Goal: Information Seeking & Learning: Find specific fact

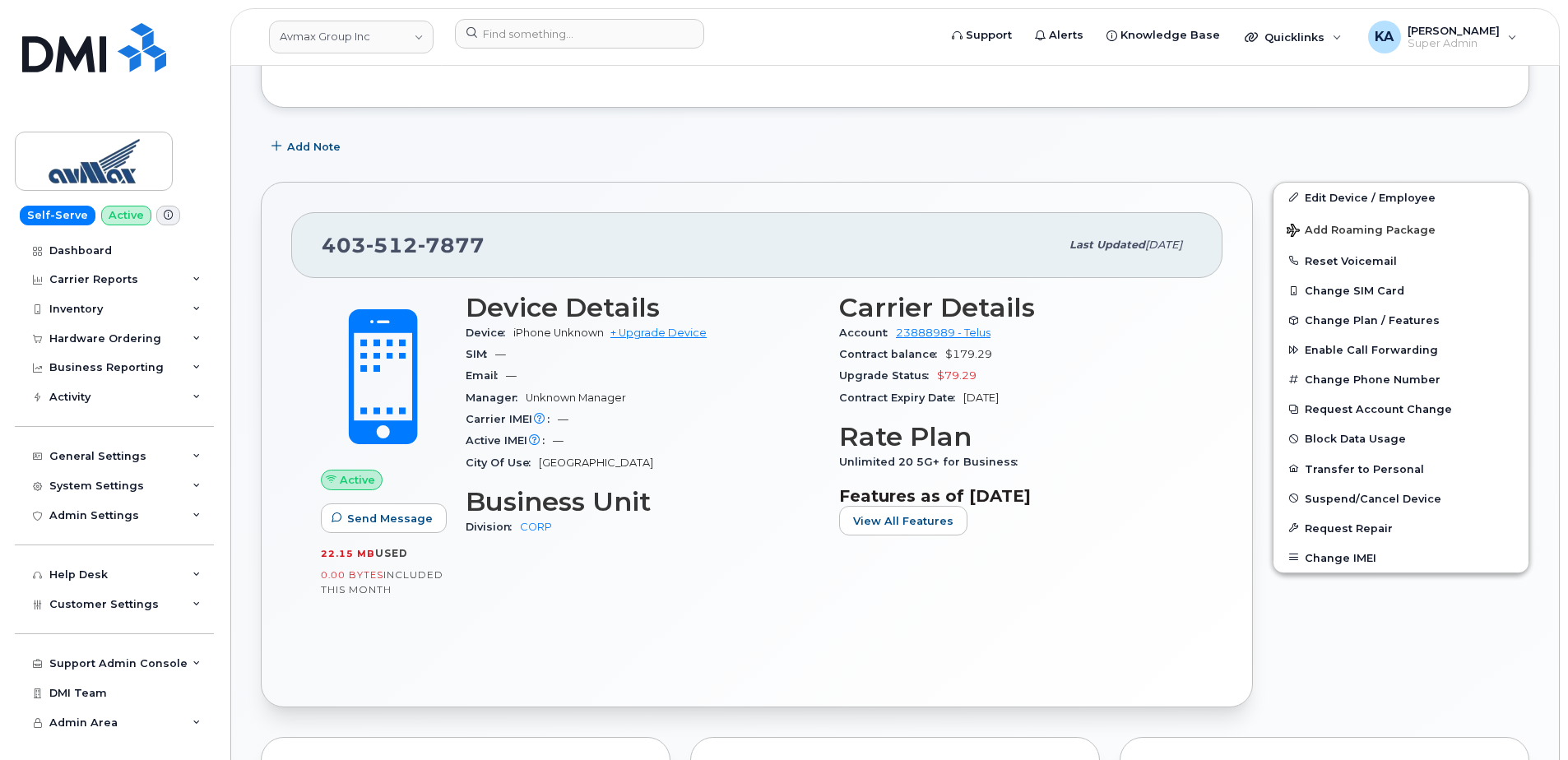
scroll to position [336, 0]
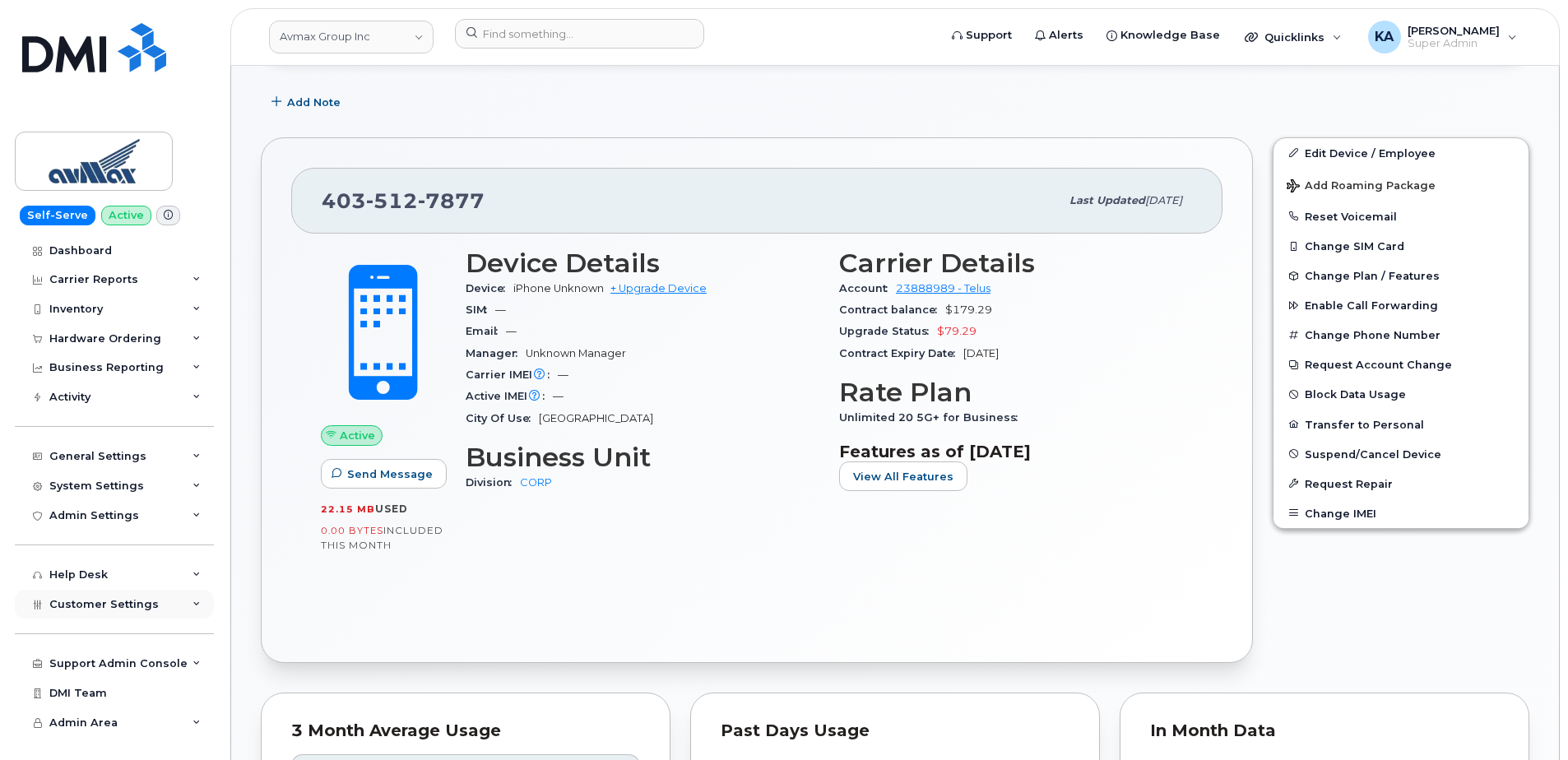
click at [82, 598] on span "Customer Settings" at bounding box center [104, 605] width 109 height 13
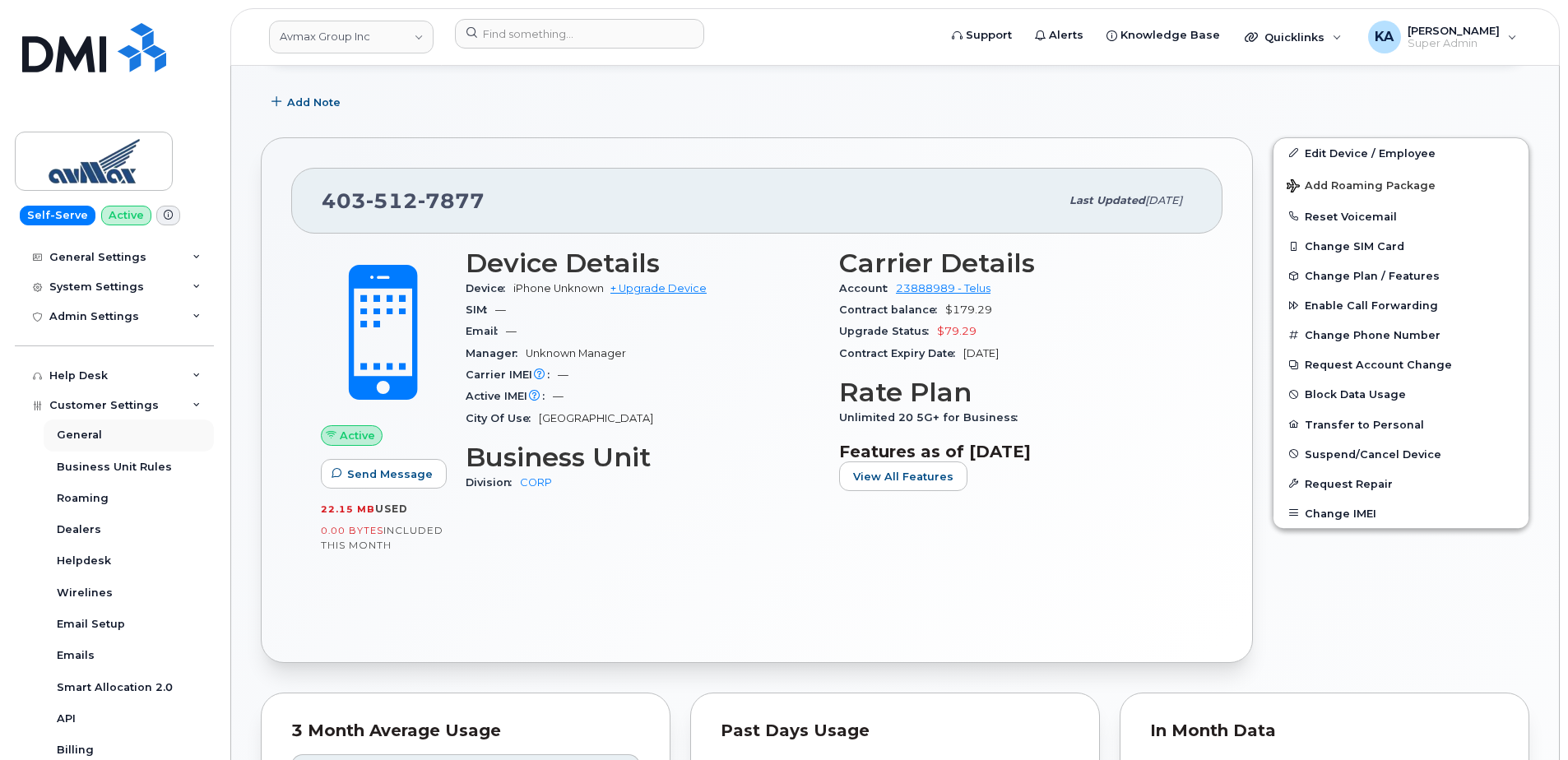
scroll to position [247, 0]
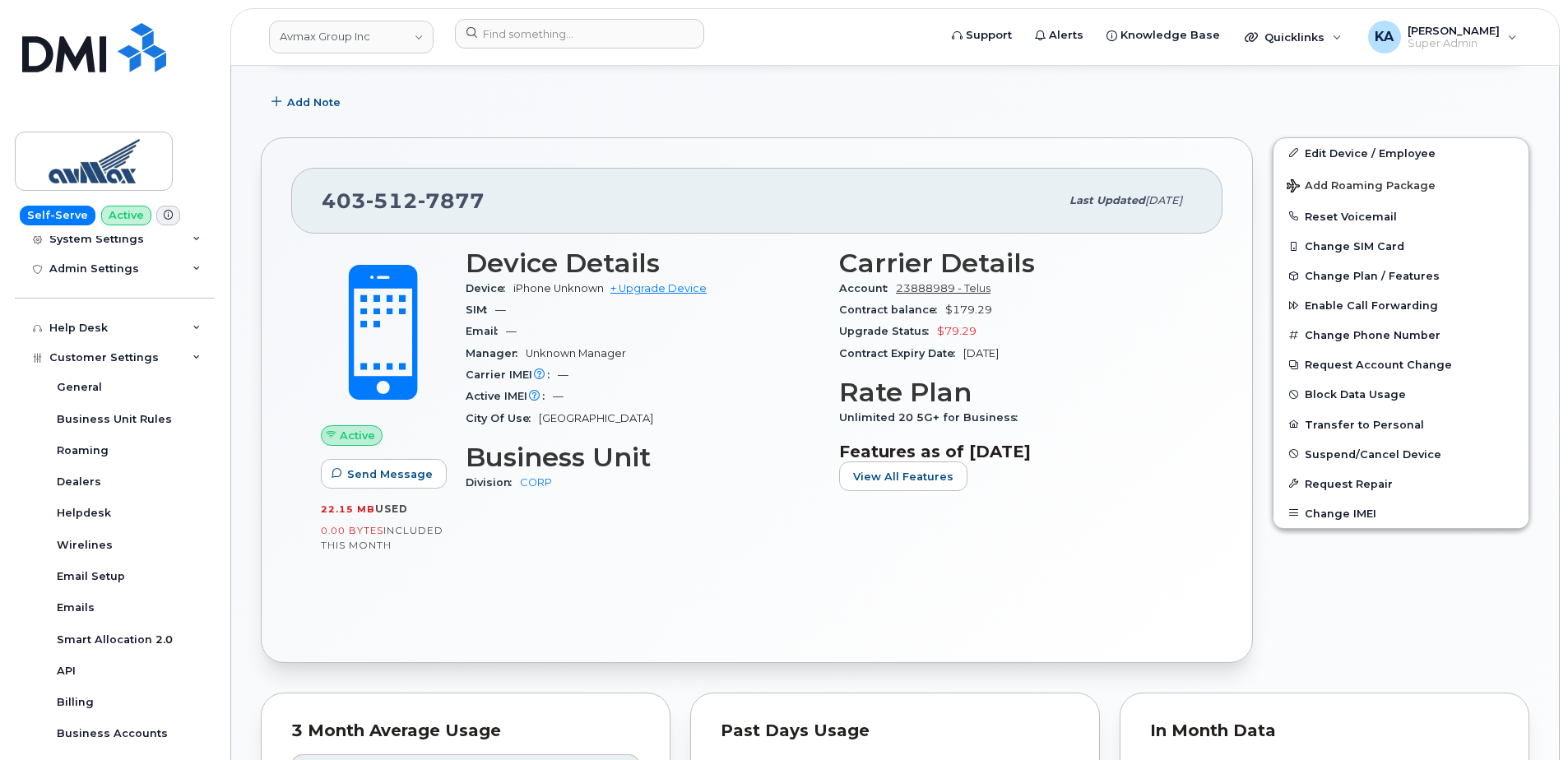
drag, startPoint x: 819, startPoint y: 292, endPoint x: 950, endPoint y: 292, distance: 131.0
click at [950, 292] on div "Device Details Device iPhone Unknown + Upgrade Device SIM — Email — Manager Unk…" at bounding box center [829, 378] width 747 height 278
drag, startPoint x: 950, startPoint y: 292, endPoint x: 1034, endPoint y: 296, distance: 84.1
click at [1035, 296] on div "Account 23888989 - Telus" at bounding box center [1015, 289] width 353 height 22
drag, startPoint x: 1006, startPoint y: 287, endPoint x: 841, endPoint y: 293, distance: 165.1
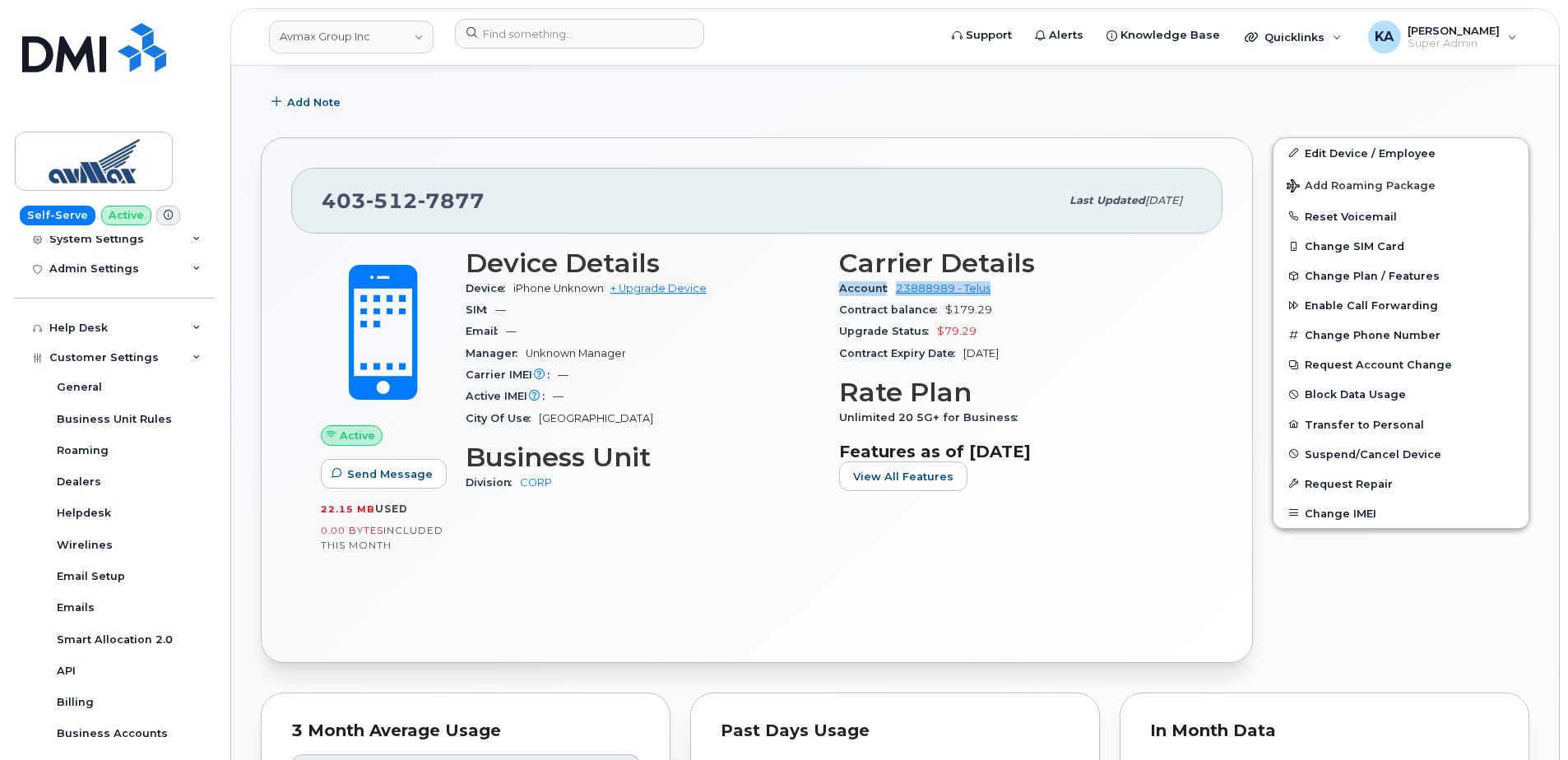
click at [841, 293] on div "Account 23888989 - Telus" at bounding box center [1015, 289] width 353 height 22
copy div "Account 23888989 - Telus"
drag, startPoint x: 492, startPoint y: 197, endPoint x: 326, endPoint y: 202, distance: 166.1
click at [326, 202] on div "[PHONE_NUMBER]" at bounding box center [691, 200] width 738 height 35
drag, startPoint x: 326, startPoint y: 202, endPoint x: 334, endPoint y: 204, distance: 8.2
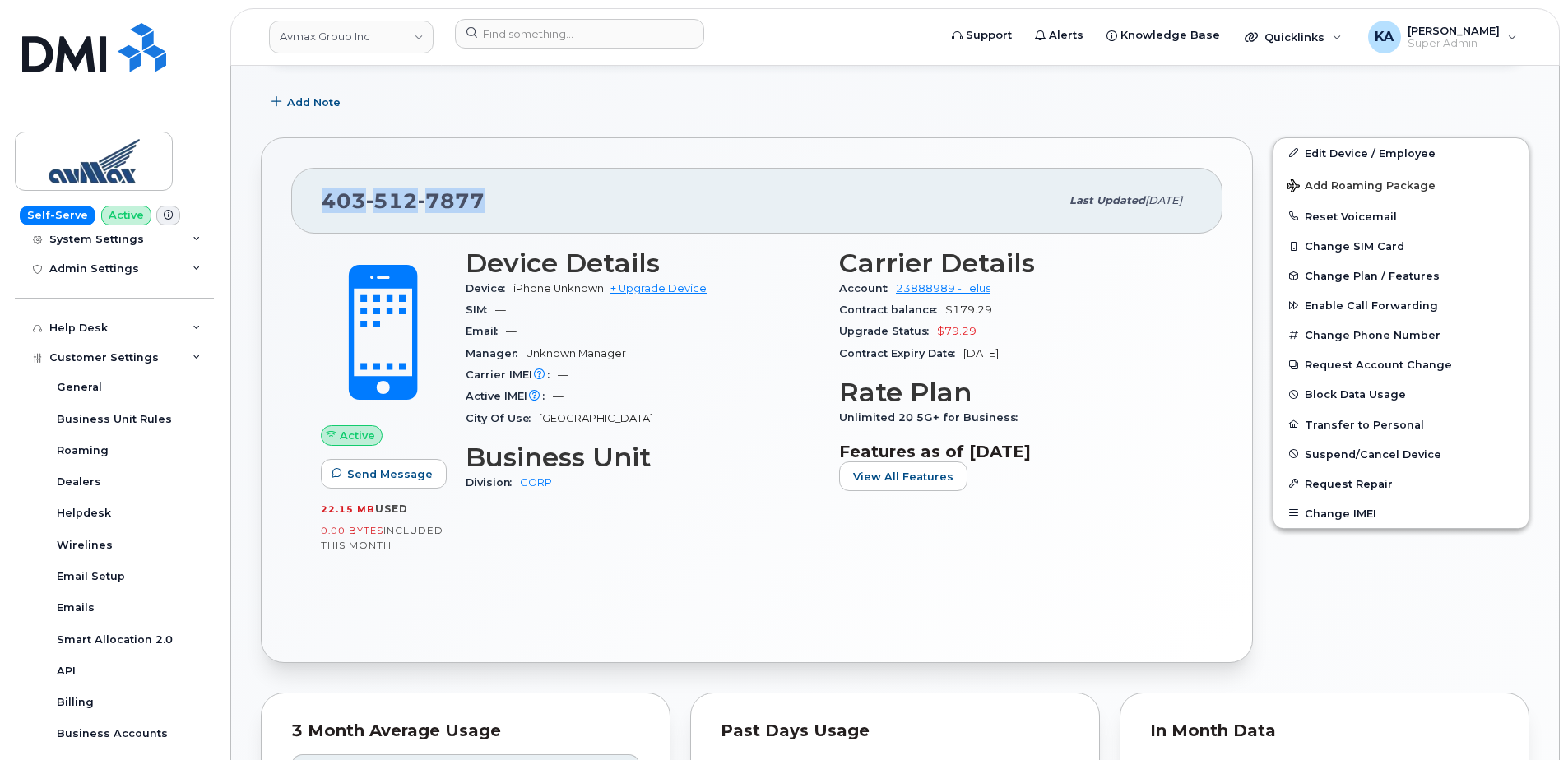
copy span "[PHONE_NUMBER]"
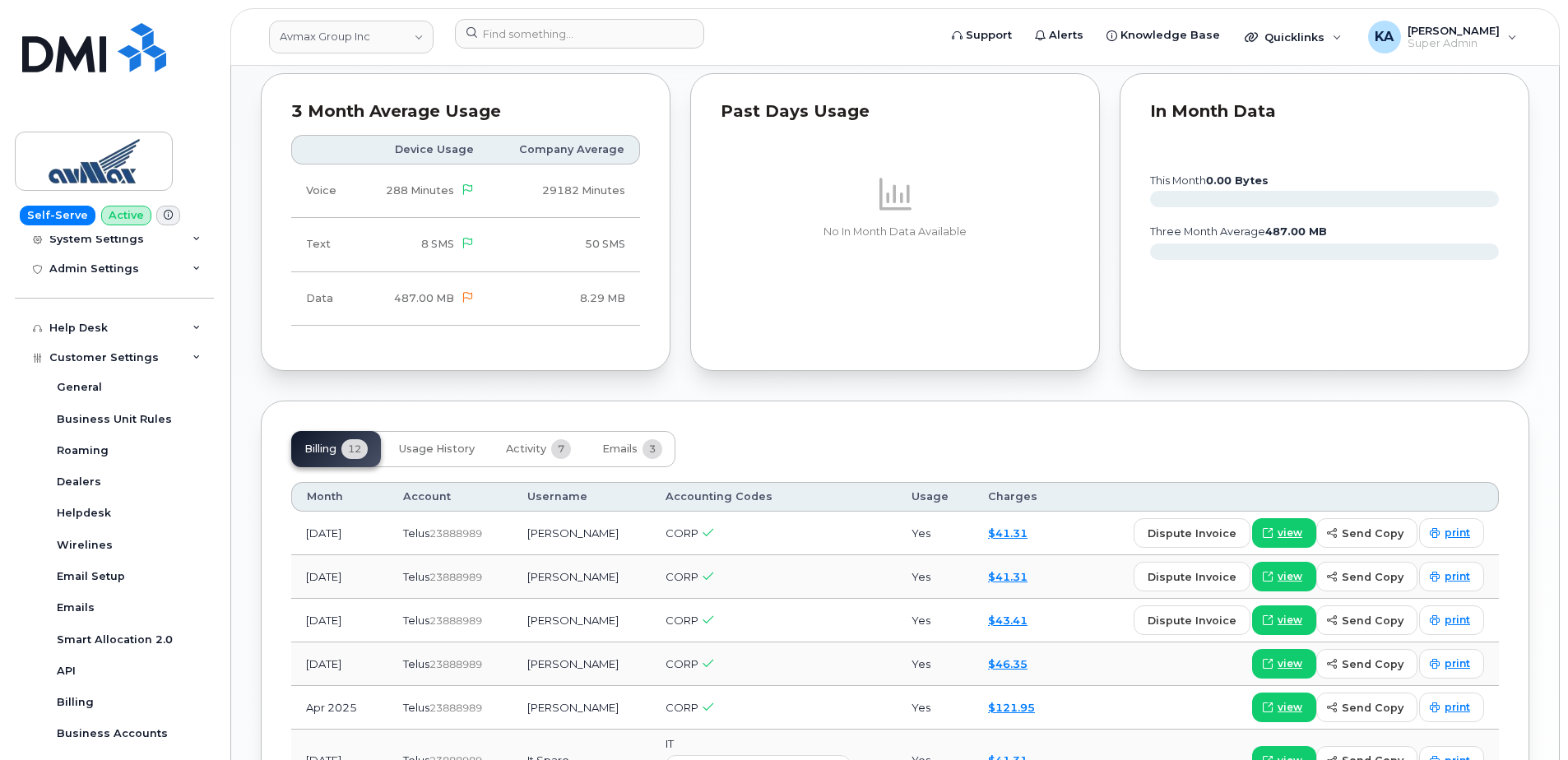
scroll to position [994, 0]
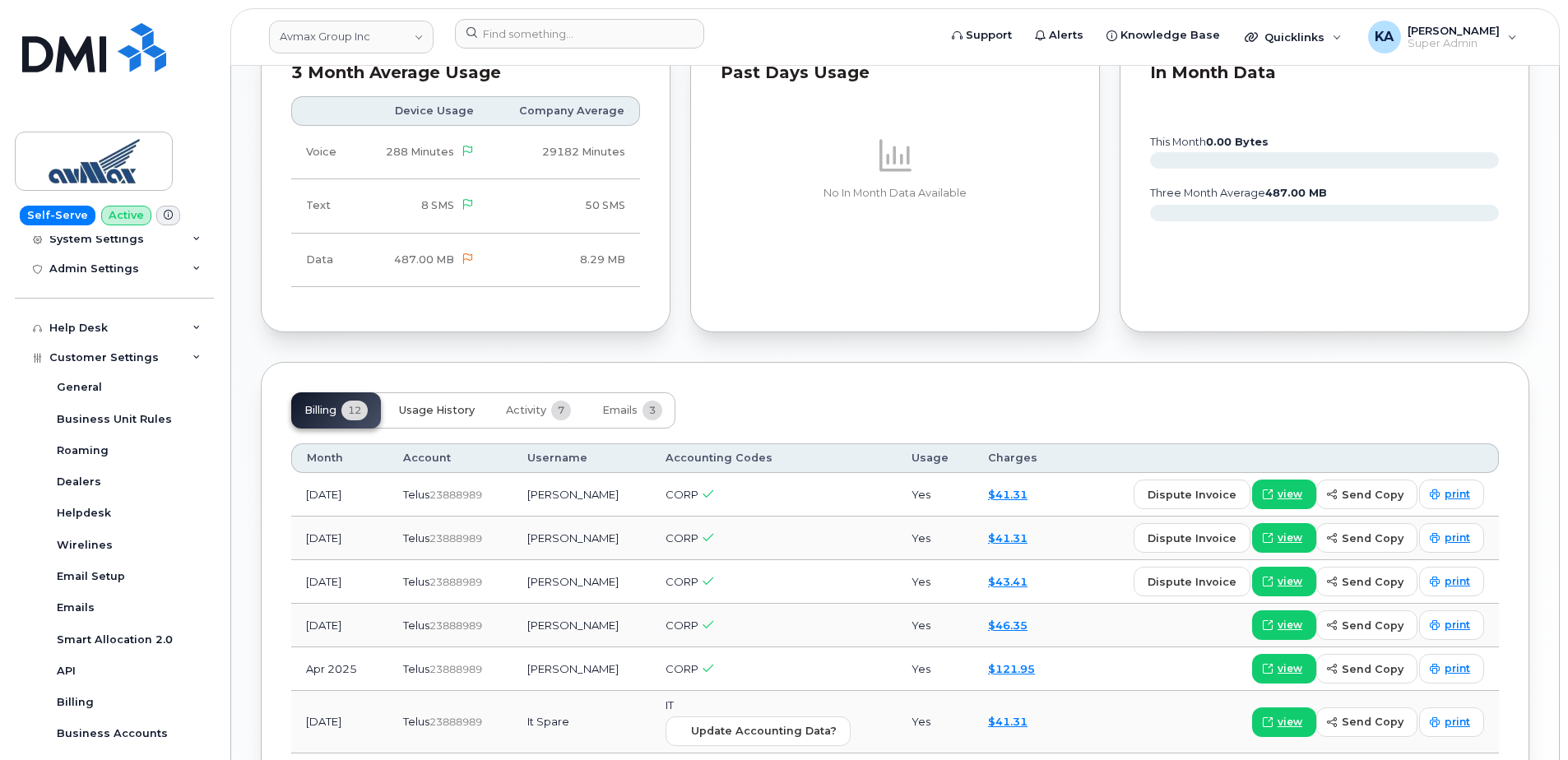
click at [441, 413] on span "Usage History" at bounding box center [437, 410] width 75 height 13
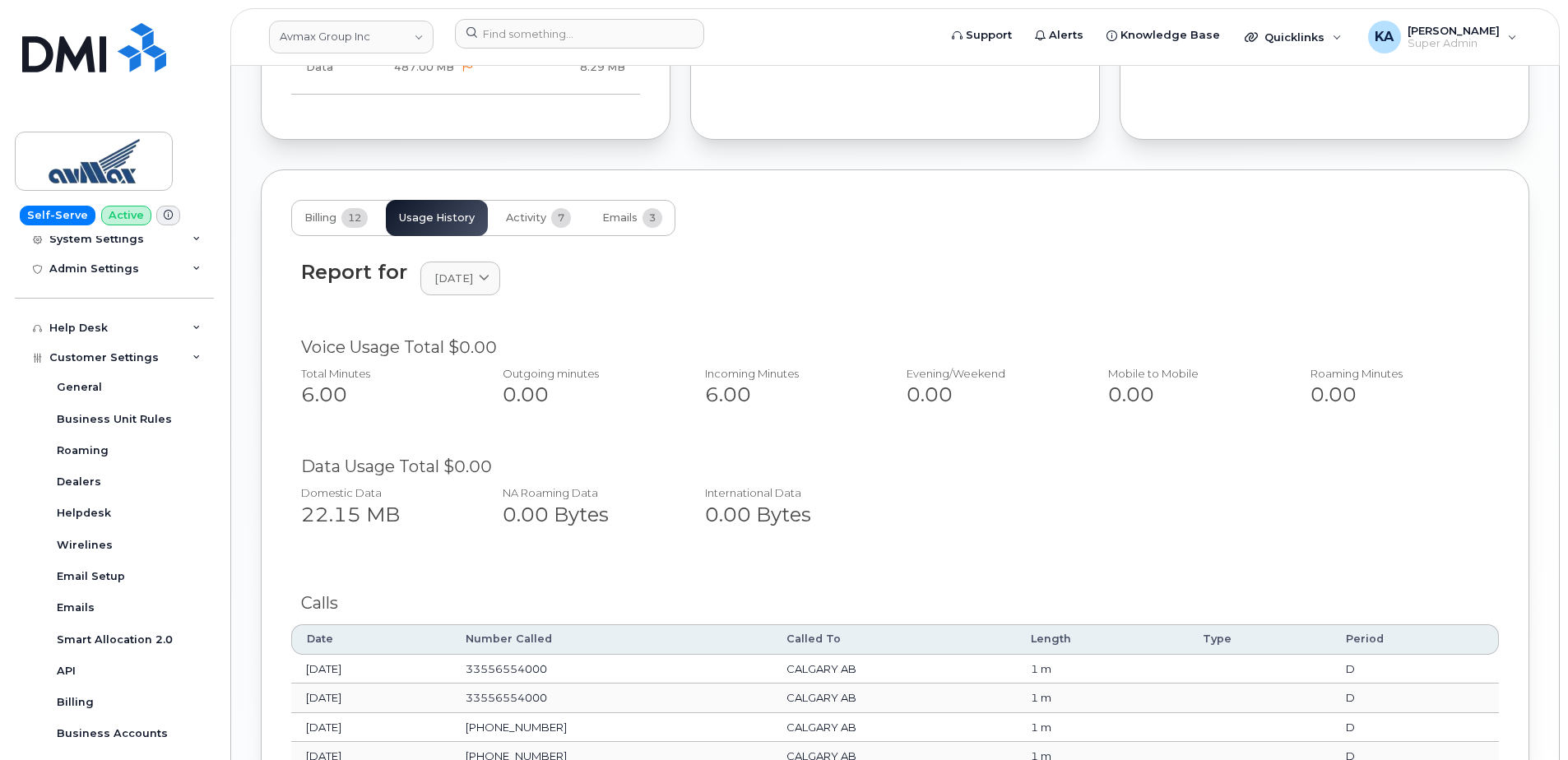
scroll to position [1158, 0]
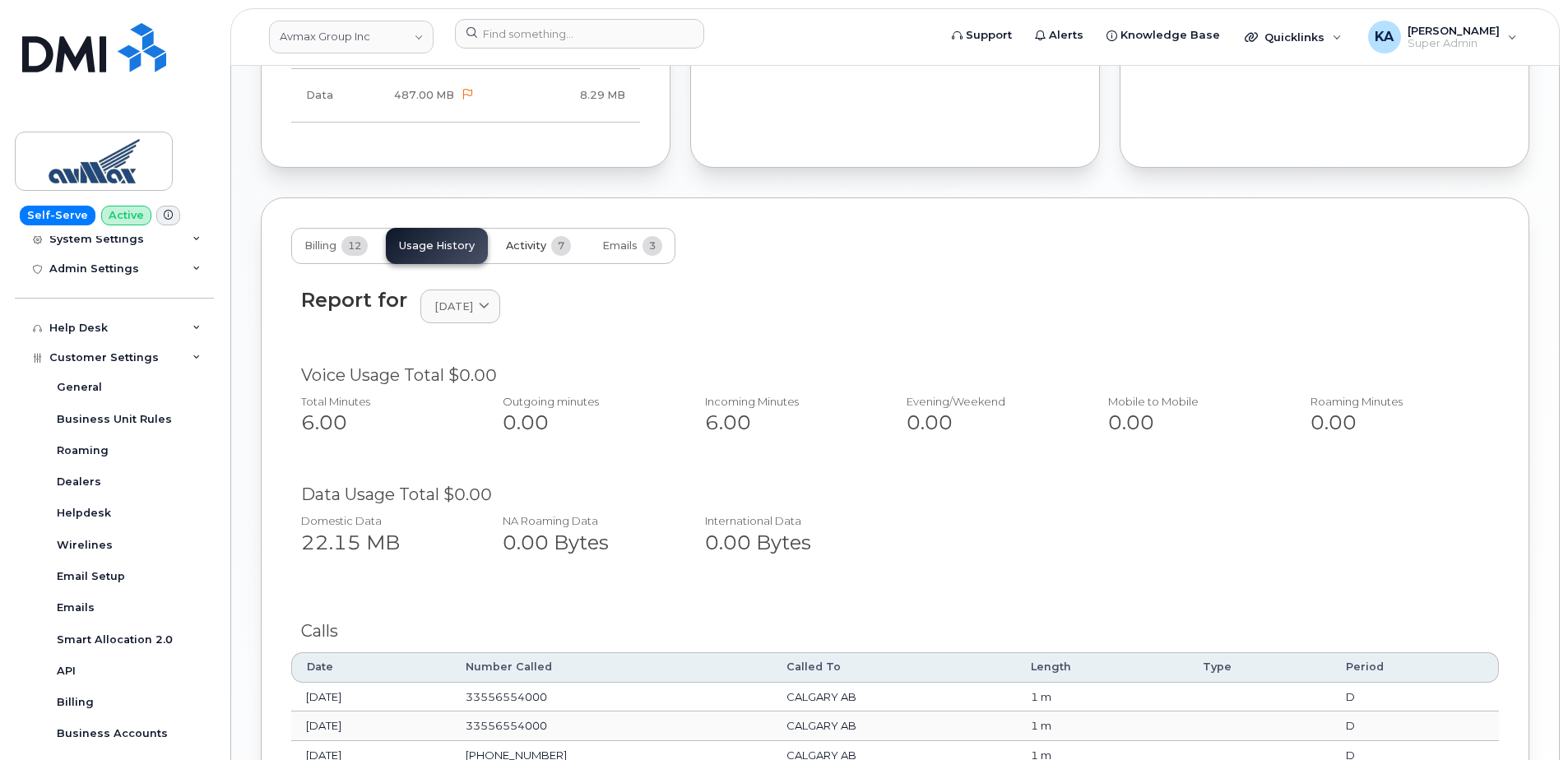
click at [534, 251] on span "Activity" at bounding box center [526, 246] width 40 height 13
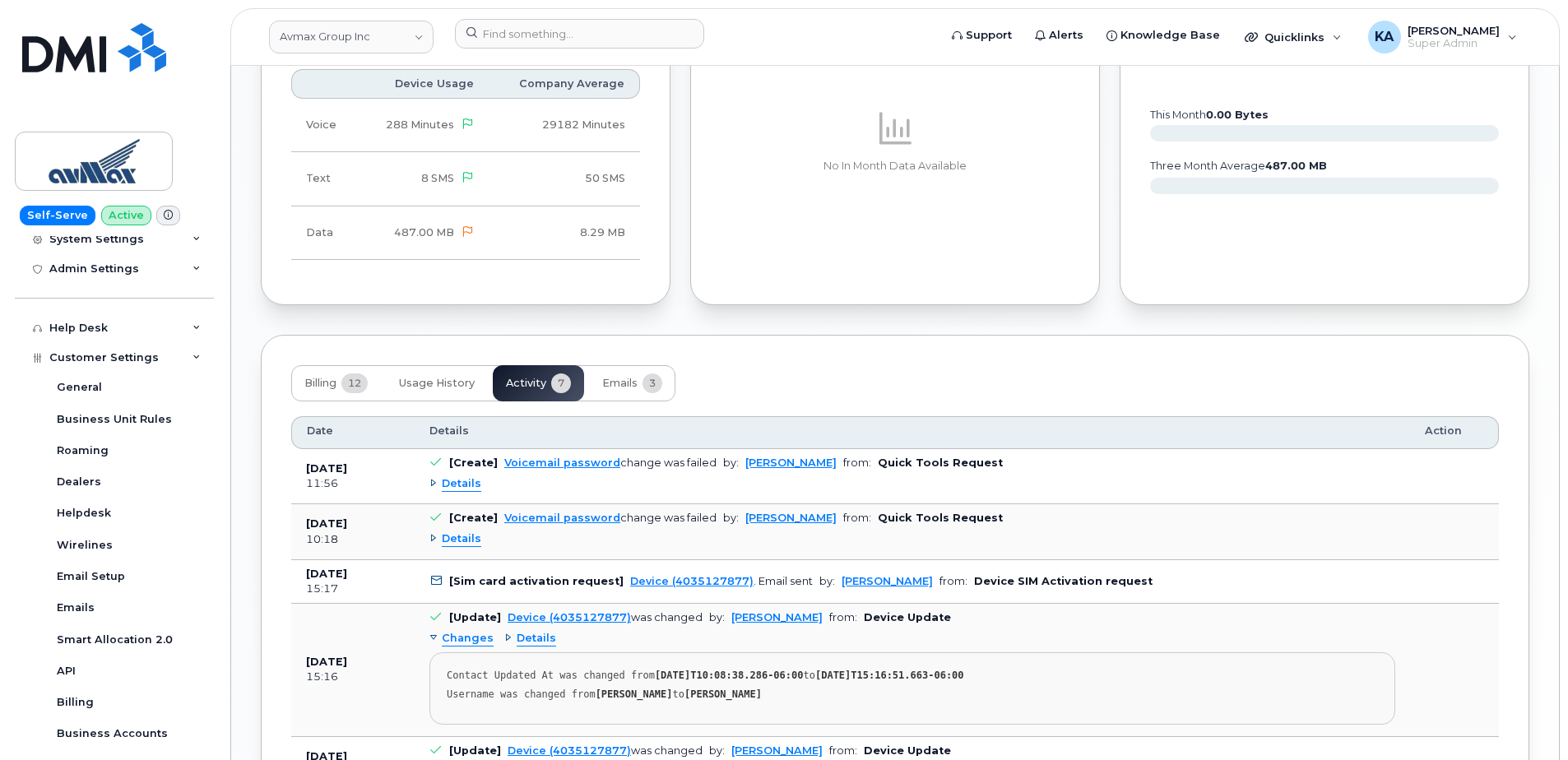
scroll to position [912, 0]
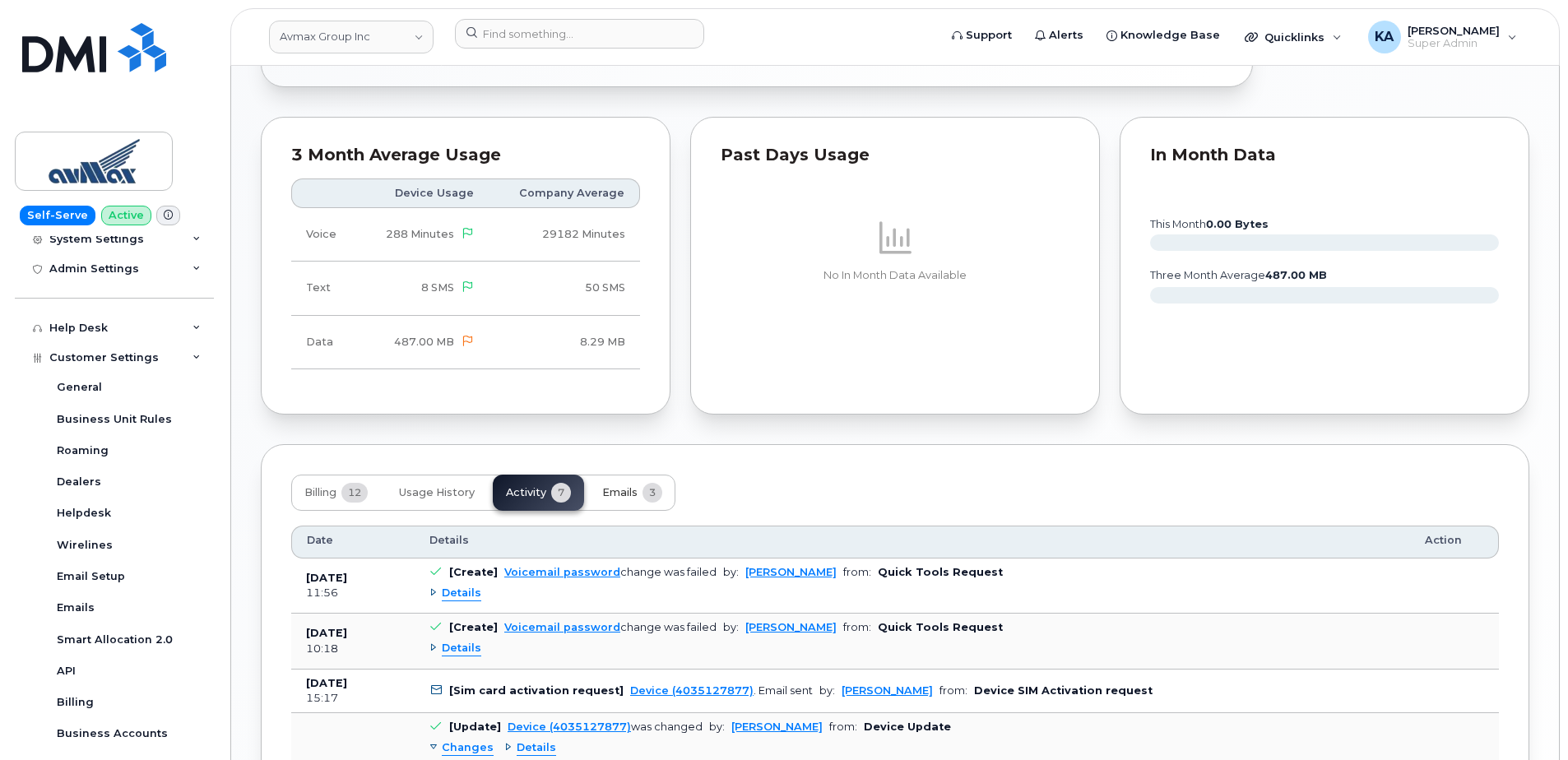
click at [619, 495] on span "Emails" at bounding box center [619, 493] width 35 height 13
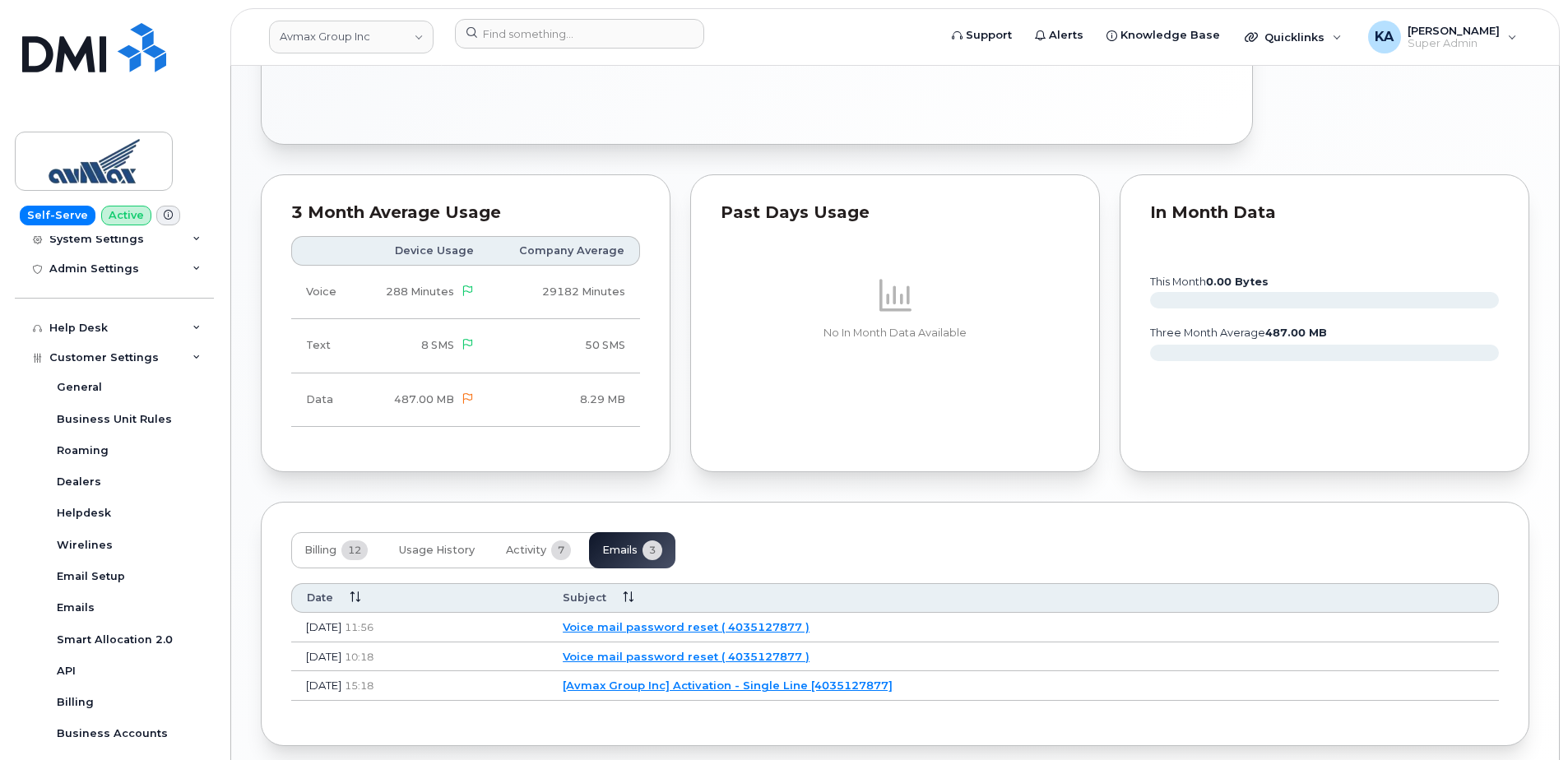
scroll to position [829, 0]
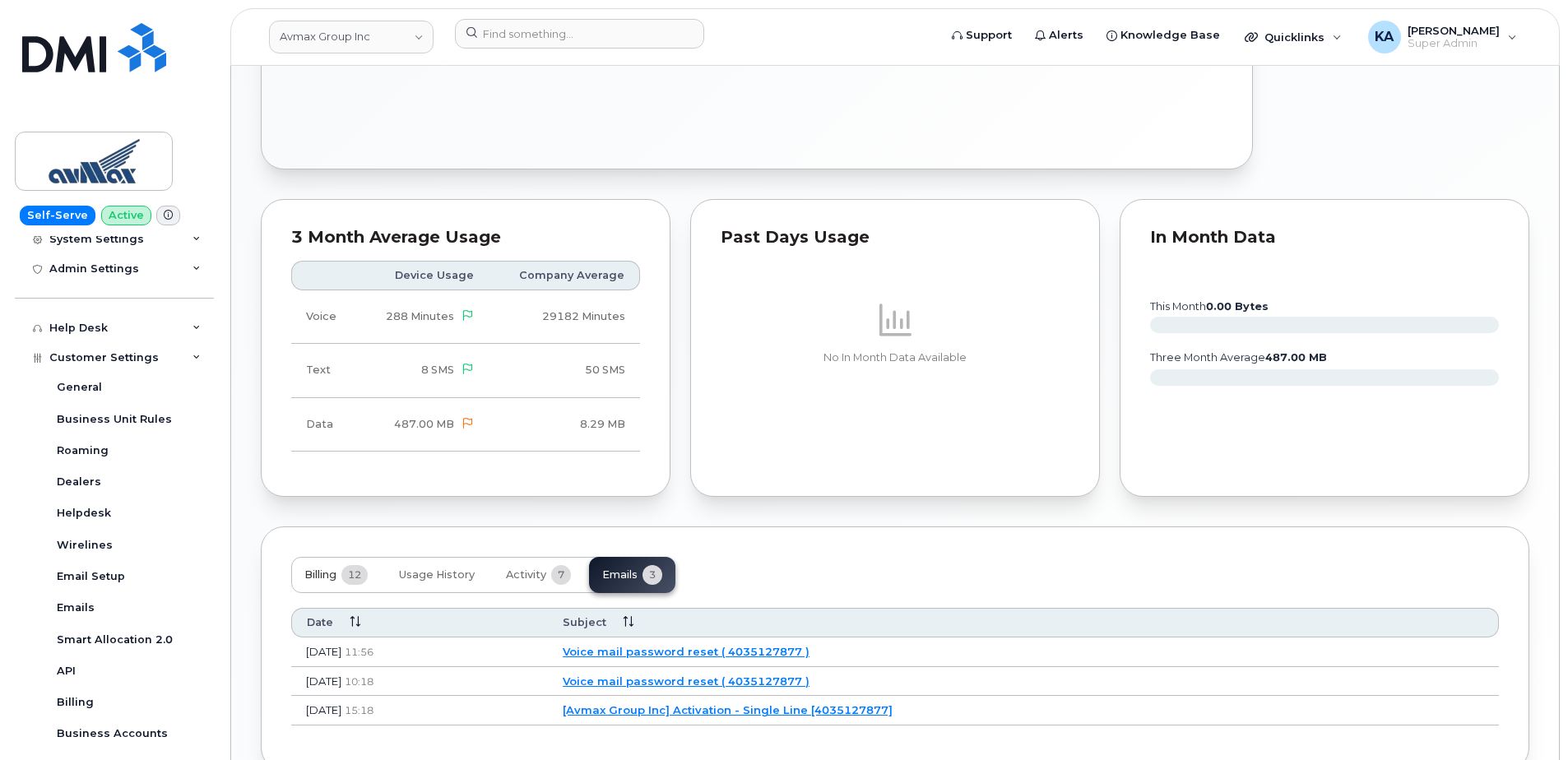
click at [316, 579] on span "Billing" at bounding box center [320, 575] width 32 height 13
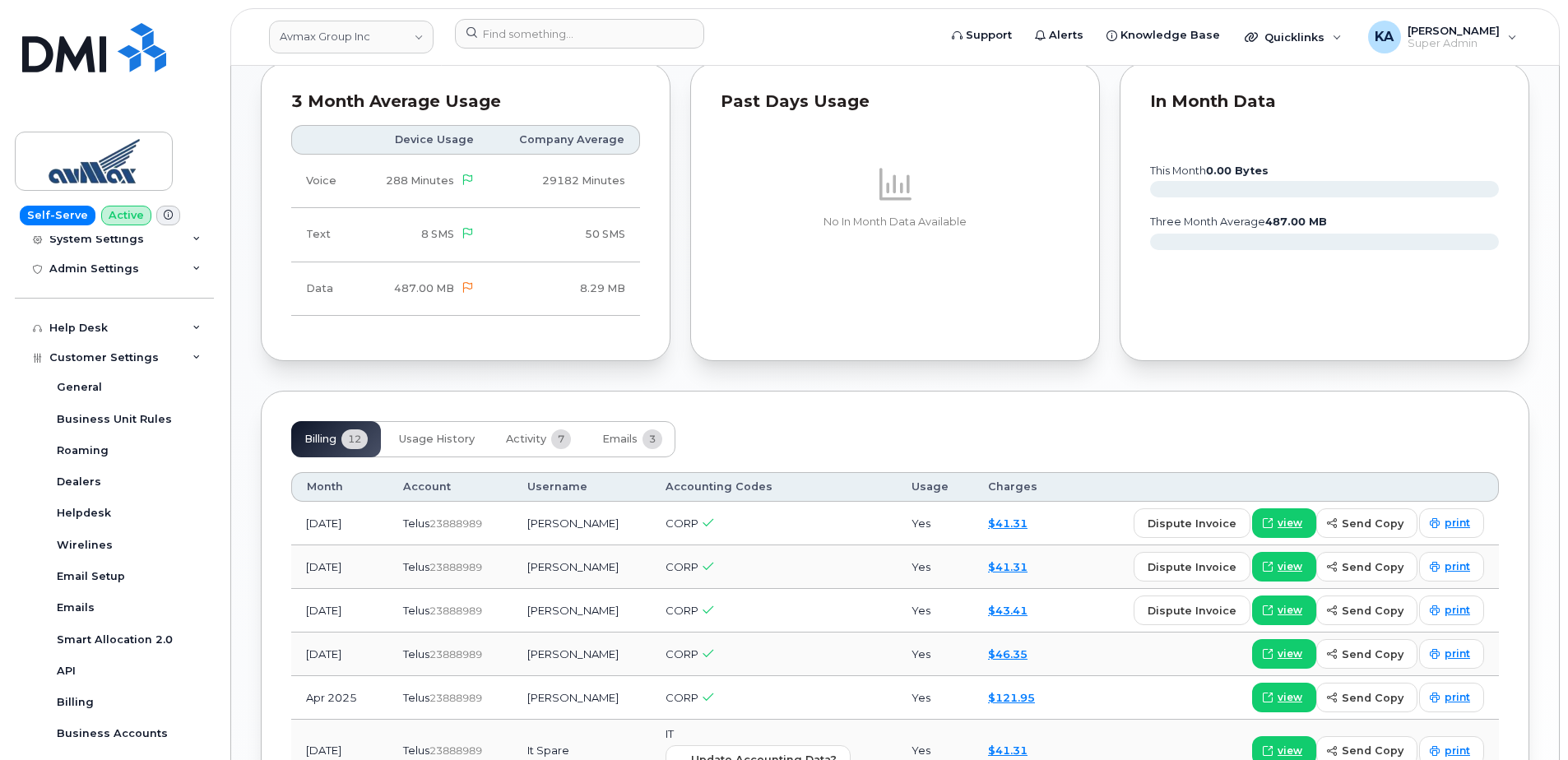
scroll to position [994, 0]
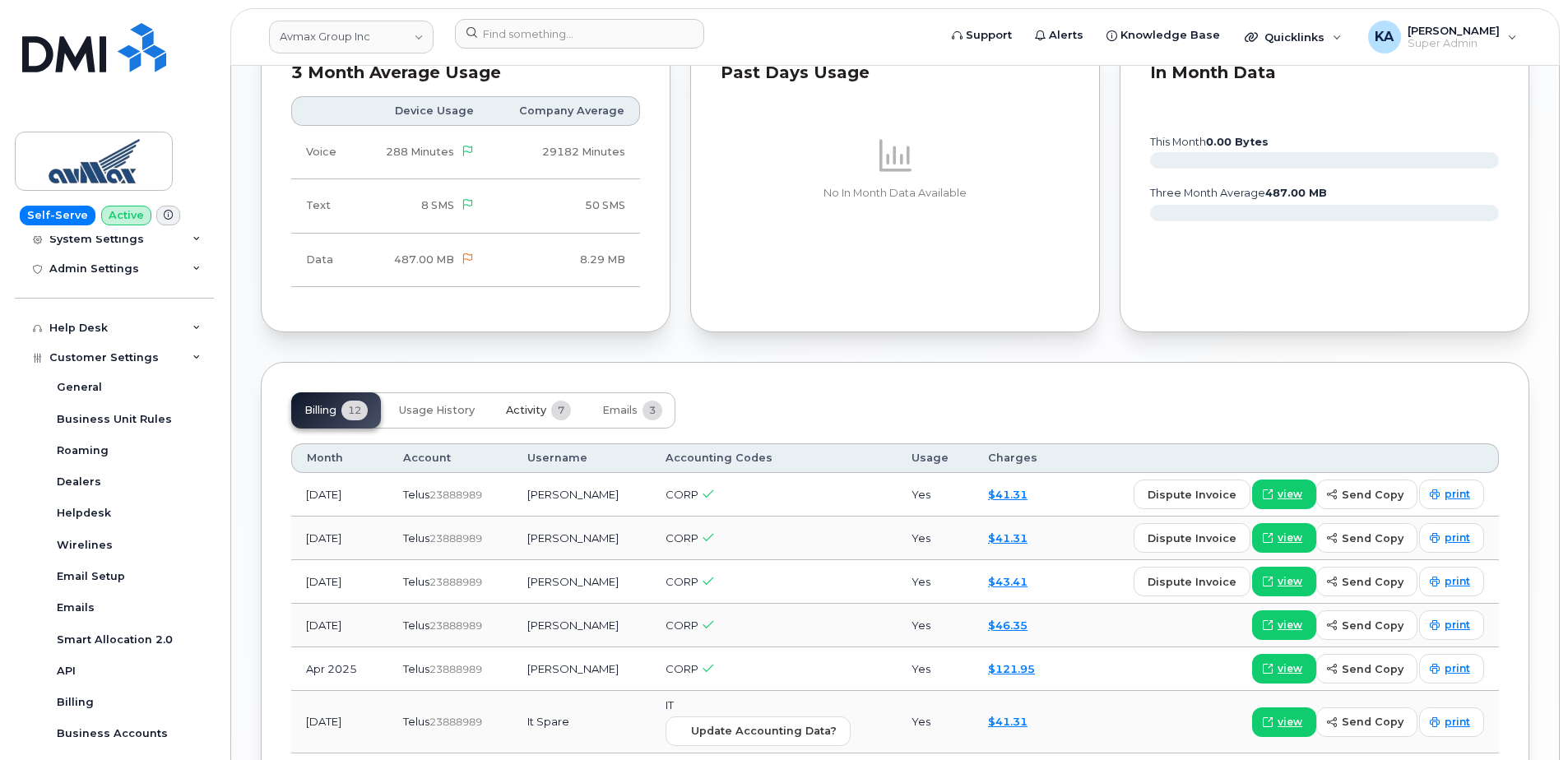
click at [522, 412] on span "Activity" at bounding box center [526, 410] width 40 height 13
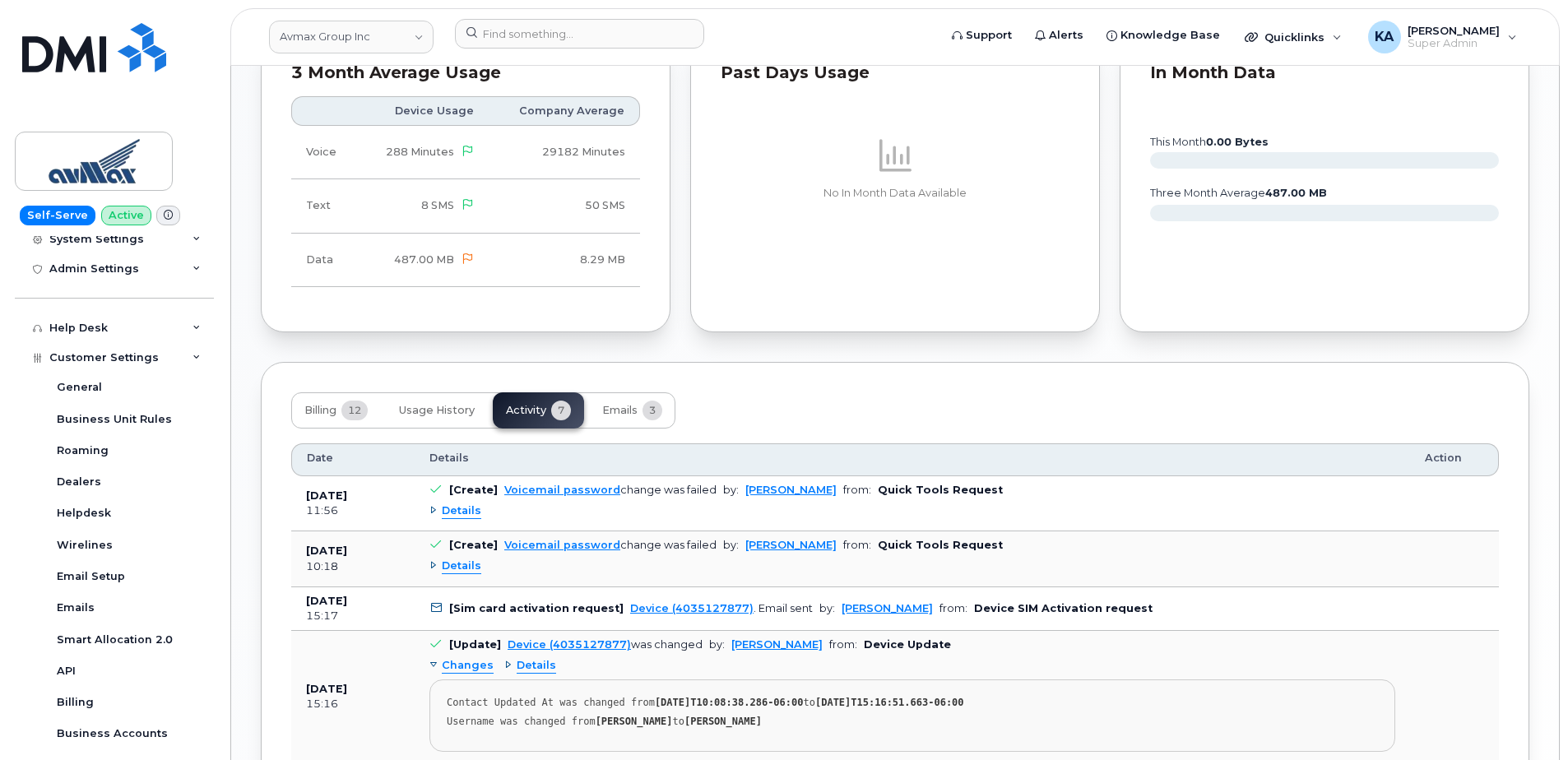
click at [464, 511] on span "Details" at bounding box center [461, 511] width 39 height 15
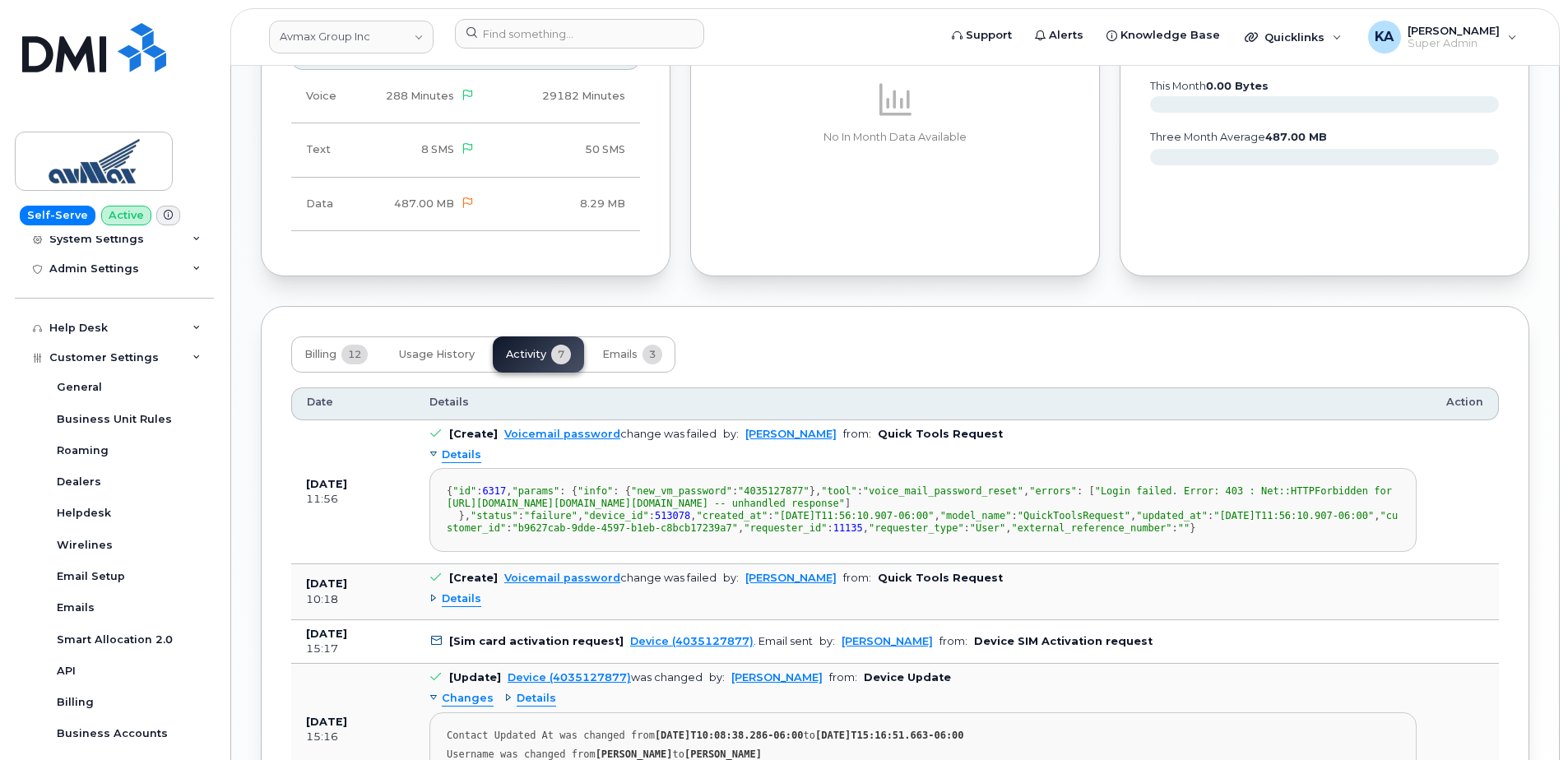
scroll to position [1076, 0]
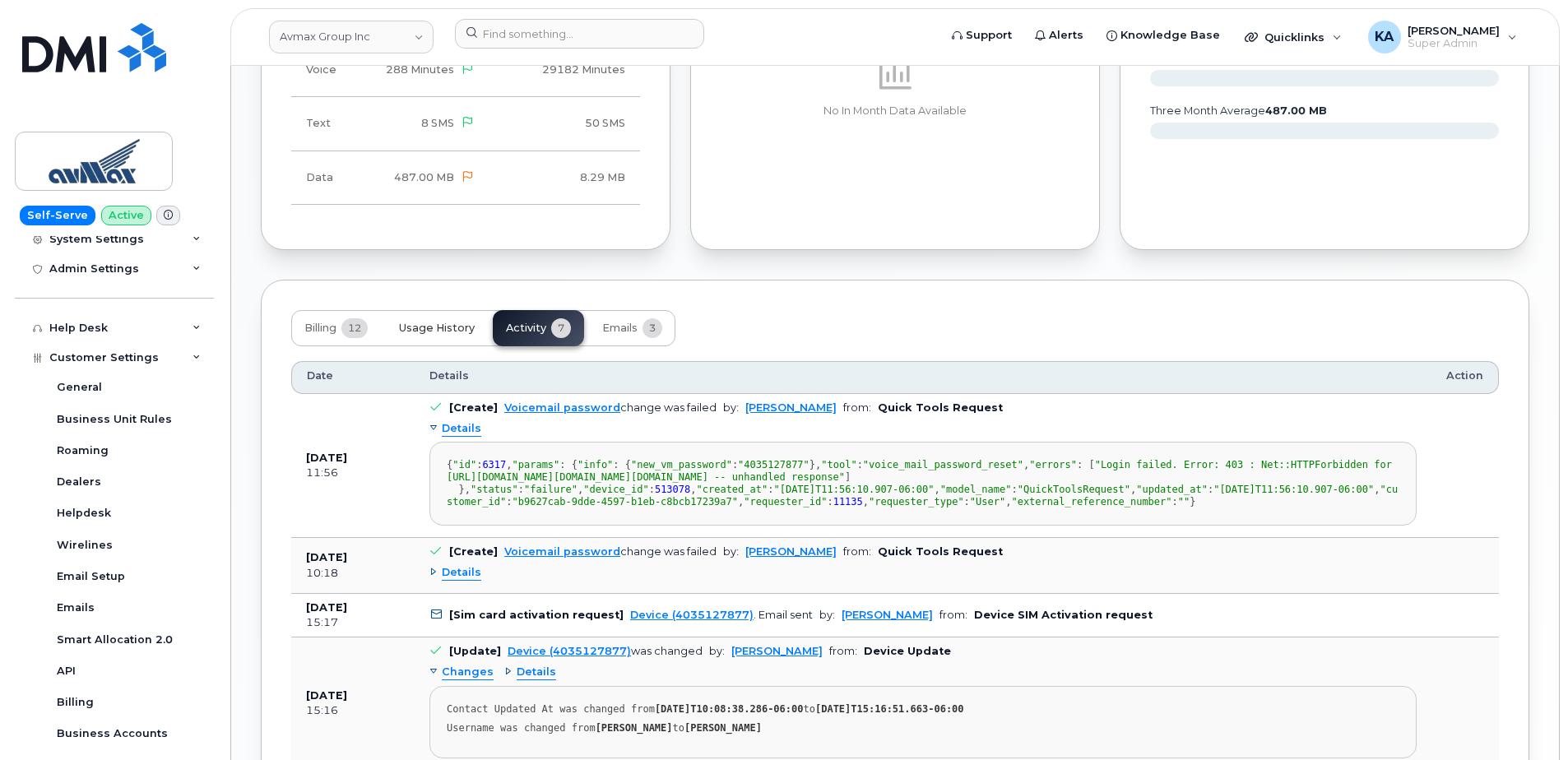
click at [431, 332] on span "Usage History" at bounding box center [437, 328] width 75 height 13
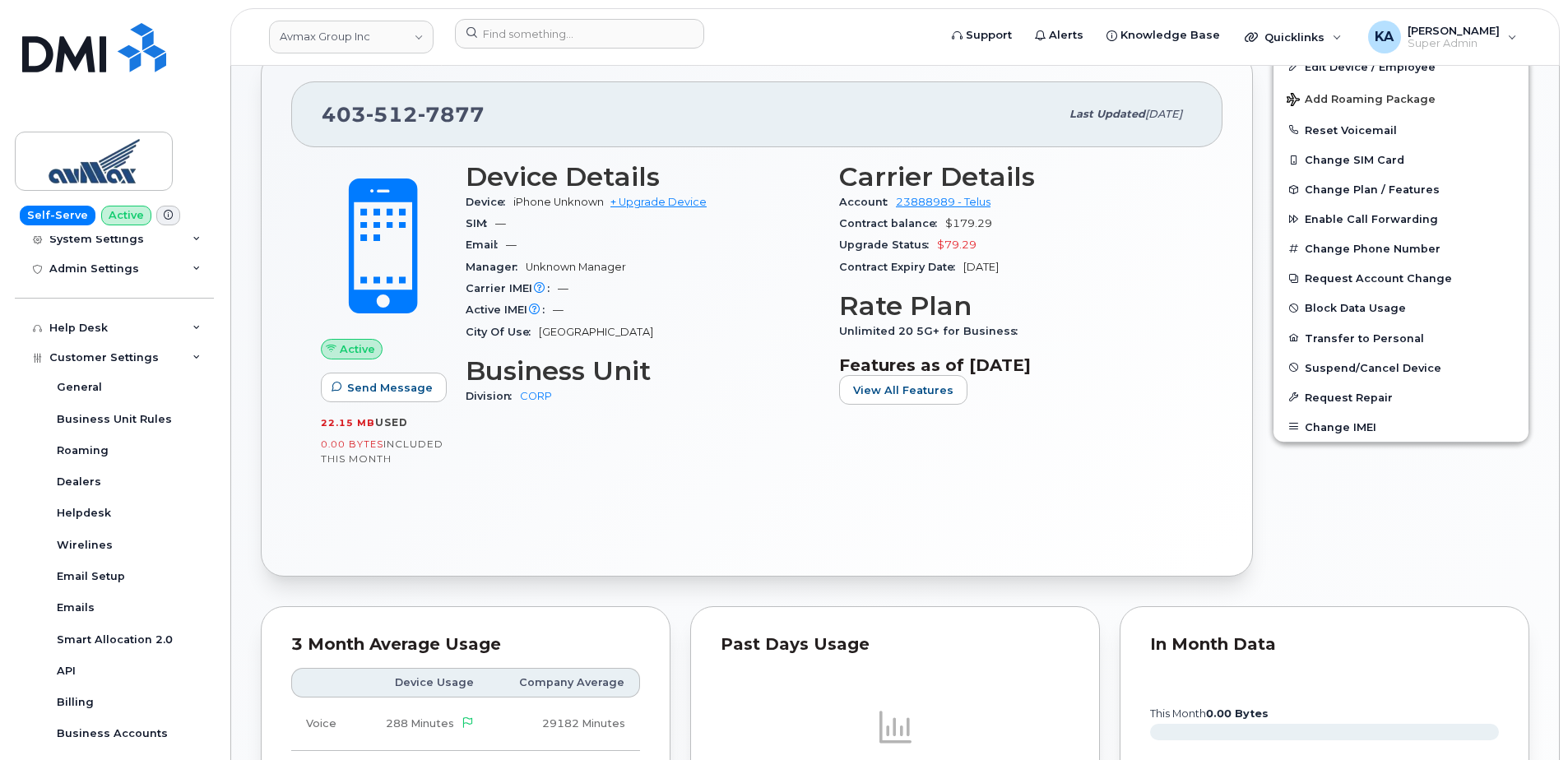
scroll to position [418, 0]
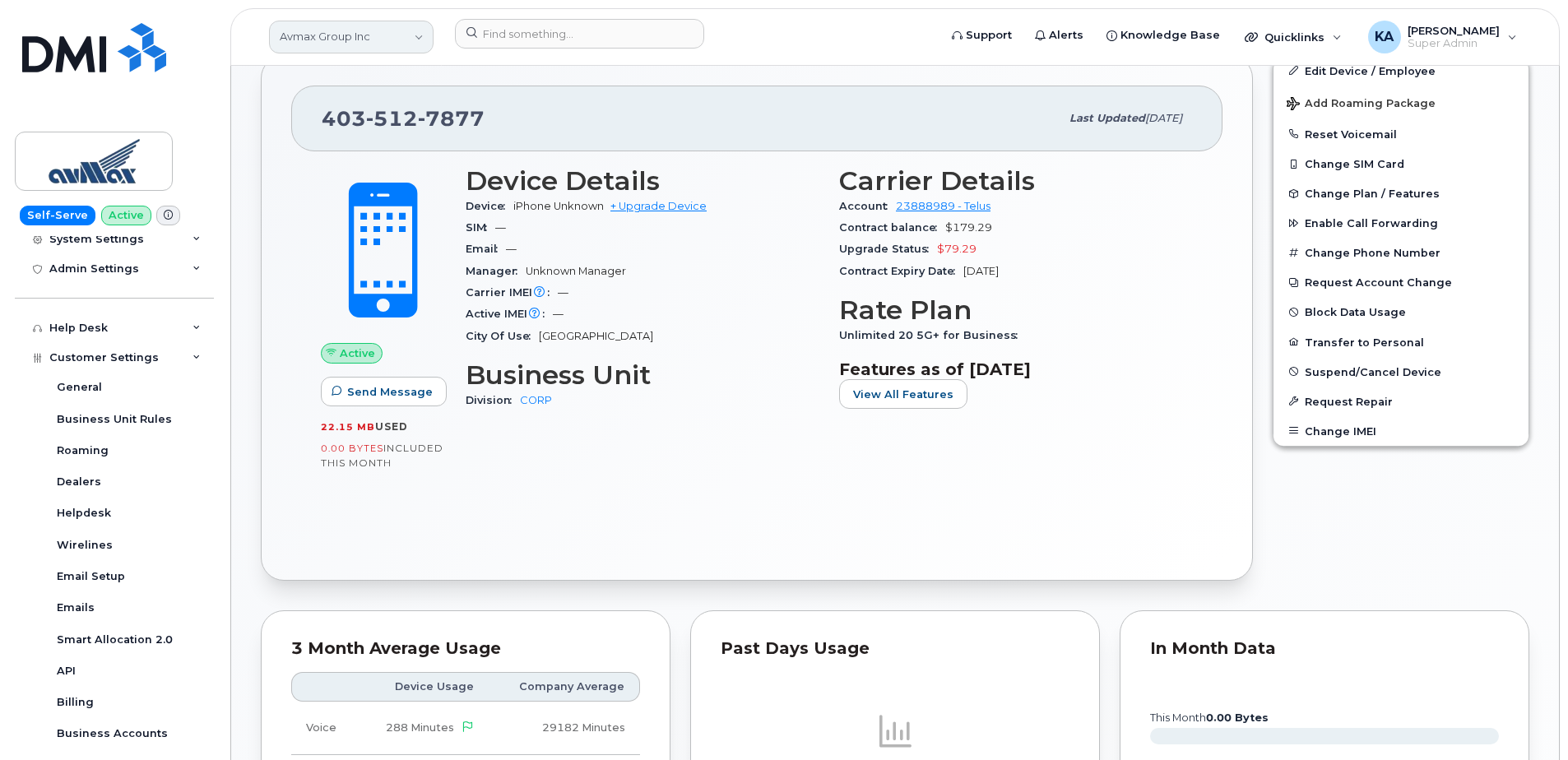
click at [358, 42] on link "Avmax Group Inc" at bounding box center [351, 37] width 164 height 33
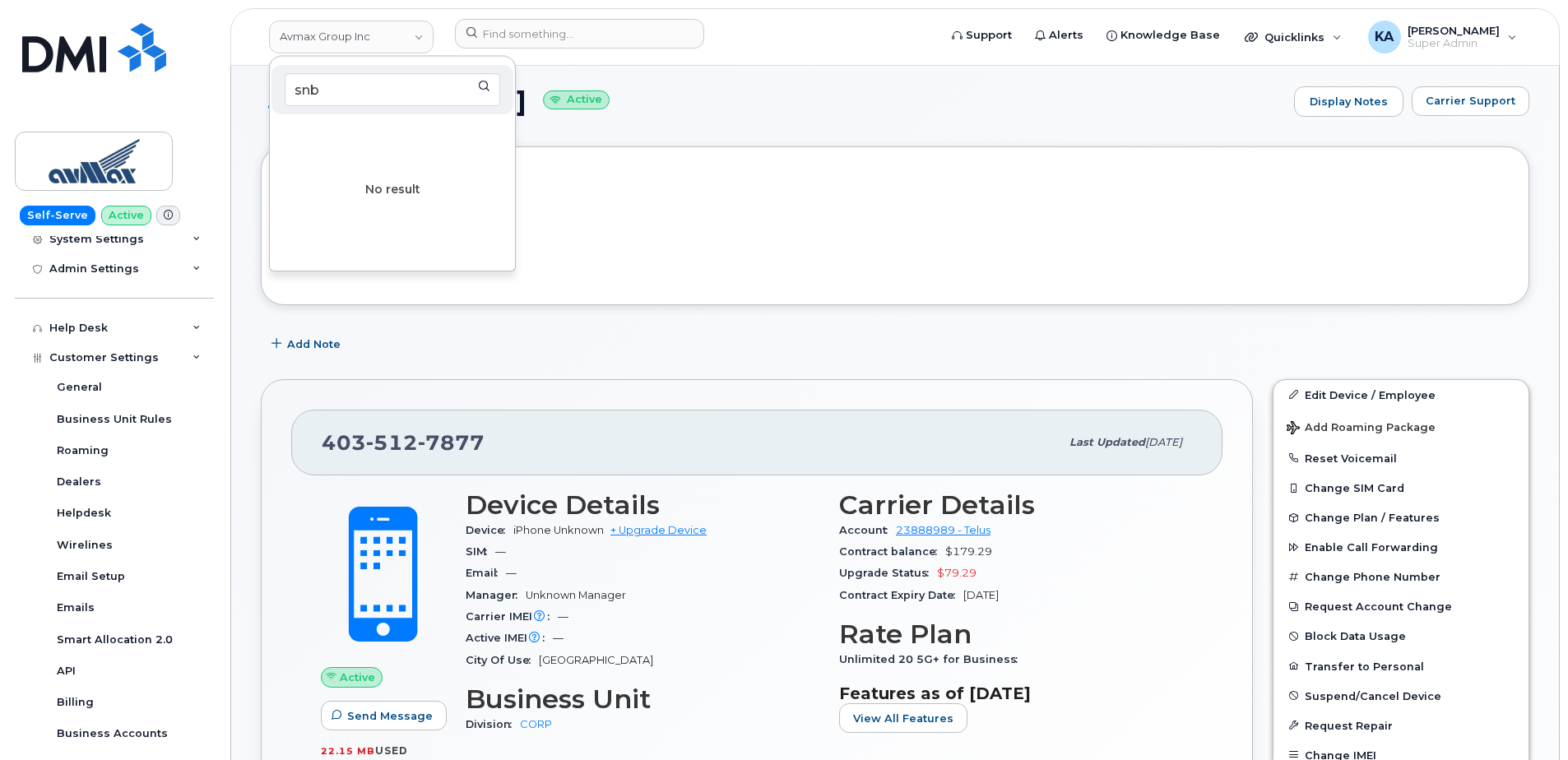
scroll to position [89, 0]
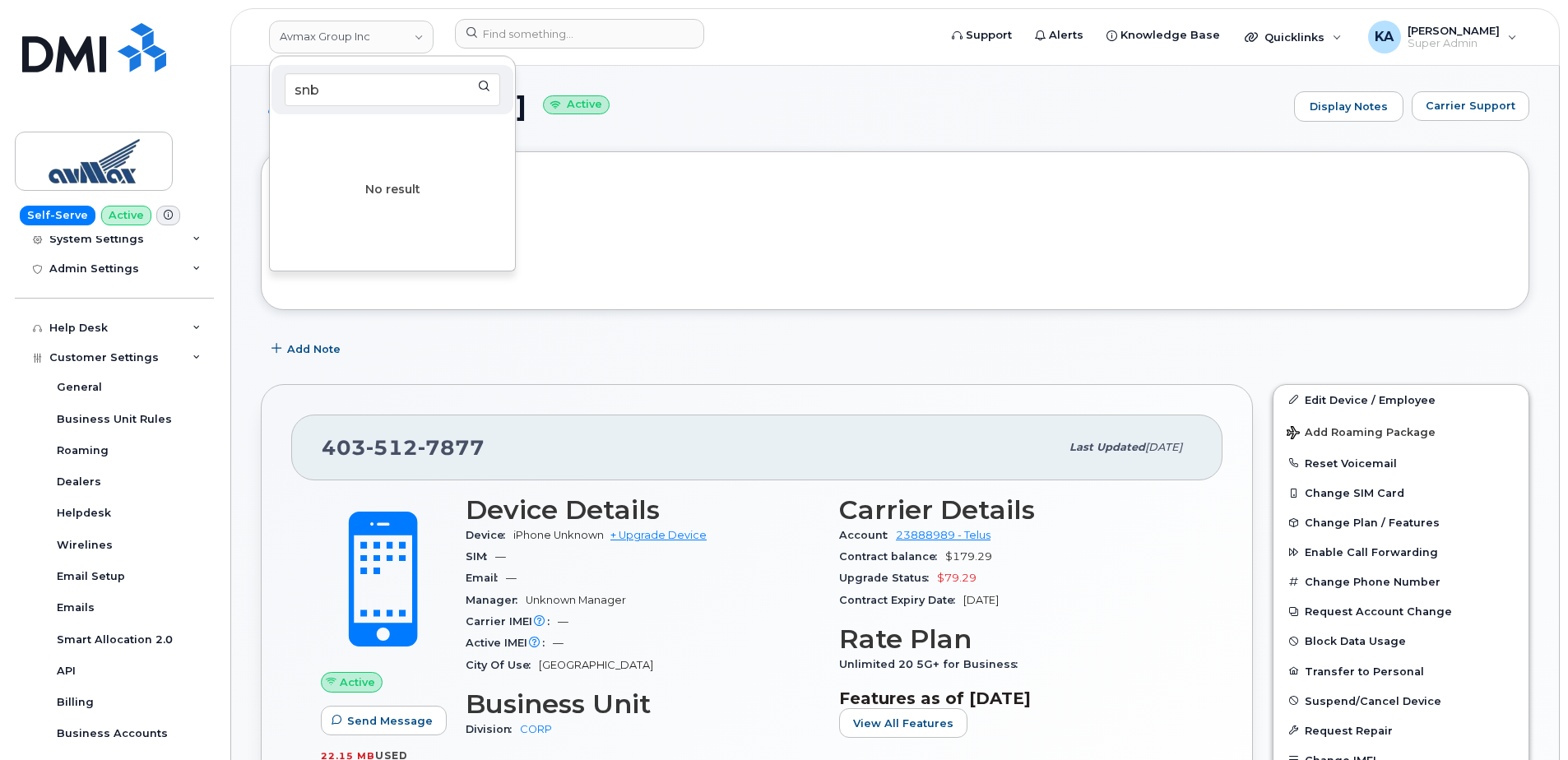
type input "snb"
click at [391, 45] on link "Avmax Group Inc" at bounding box center [351, 37] width 164 height 33
click at [389, 43] on link "Avmax Group Inc" at bounding box center [351, 37] width 164 height 33
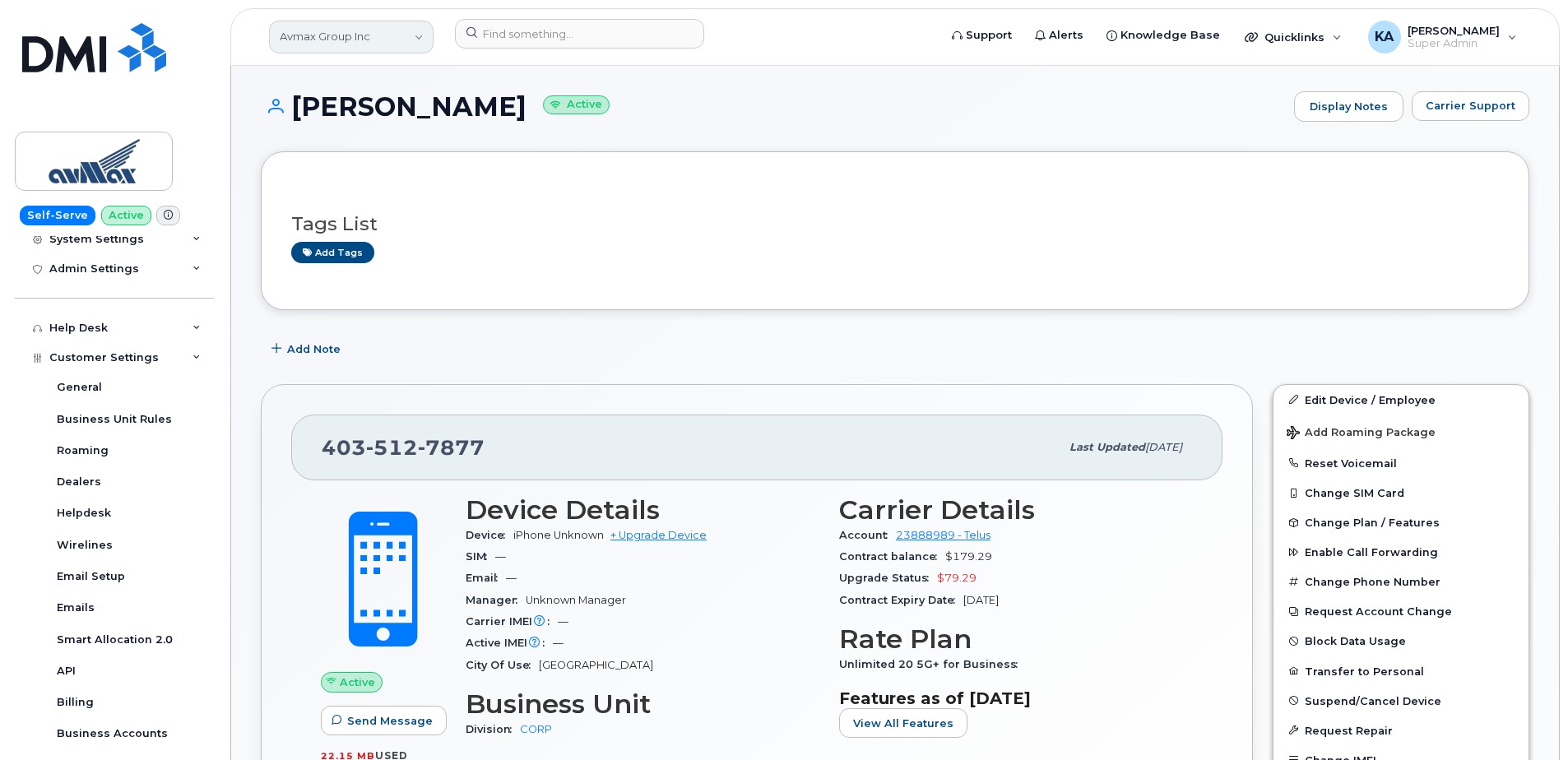
click at [396, 42] on link "Avmax Group Inc" at bounding box center [351, 37] width 164 height 33
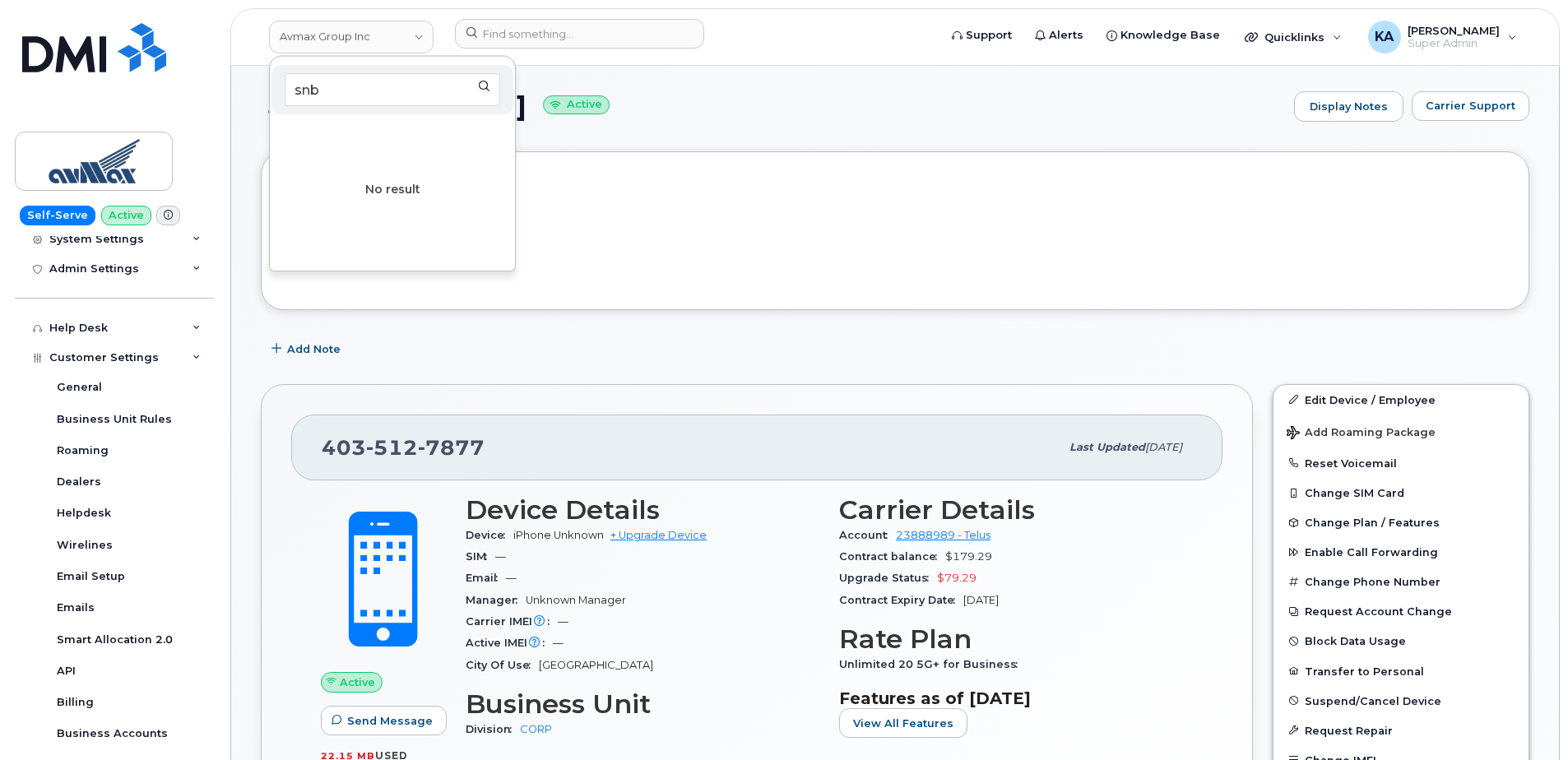
type input "snb"
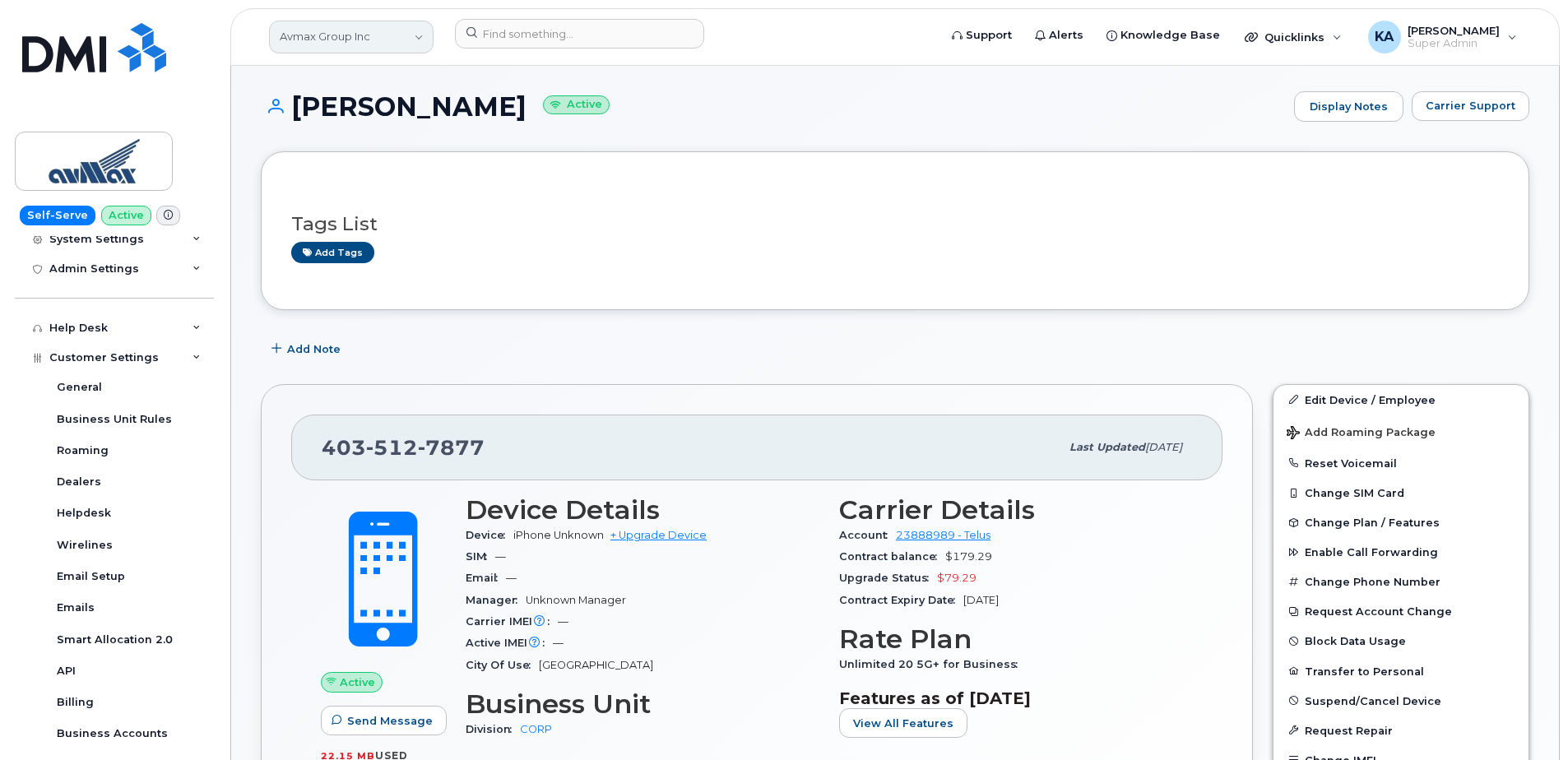
click at [416, 39] on link "Avmax Group Inc" at bounding box center [351, 37] width 164 height 33
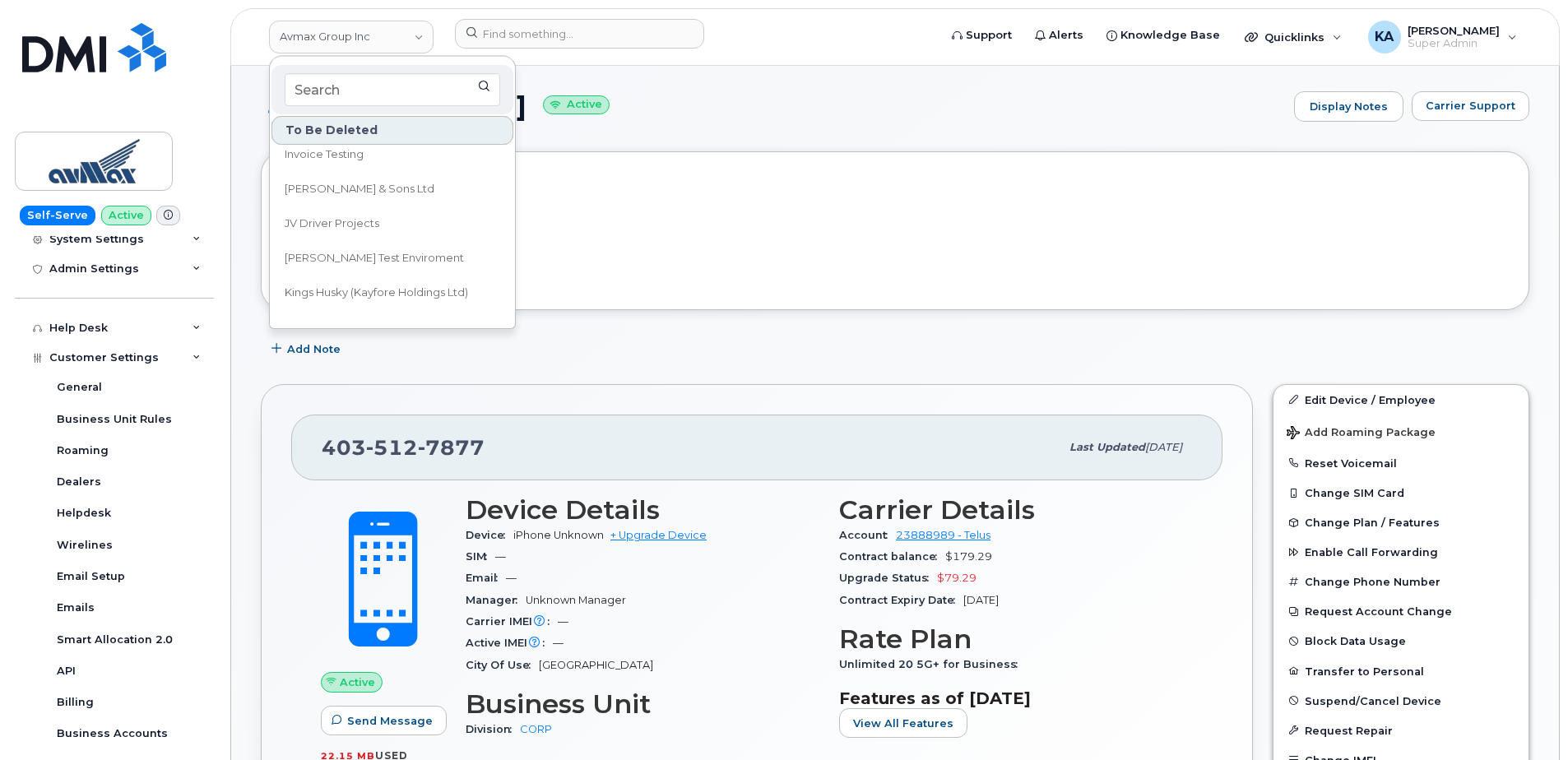
scroll to position [1399, 0]
click at [709, 104] on h1 "[PERSON_NAME] Active" at bounding box center [773, 107] width 1025 height 29
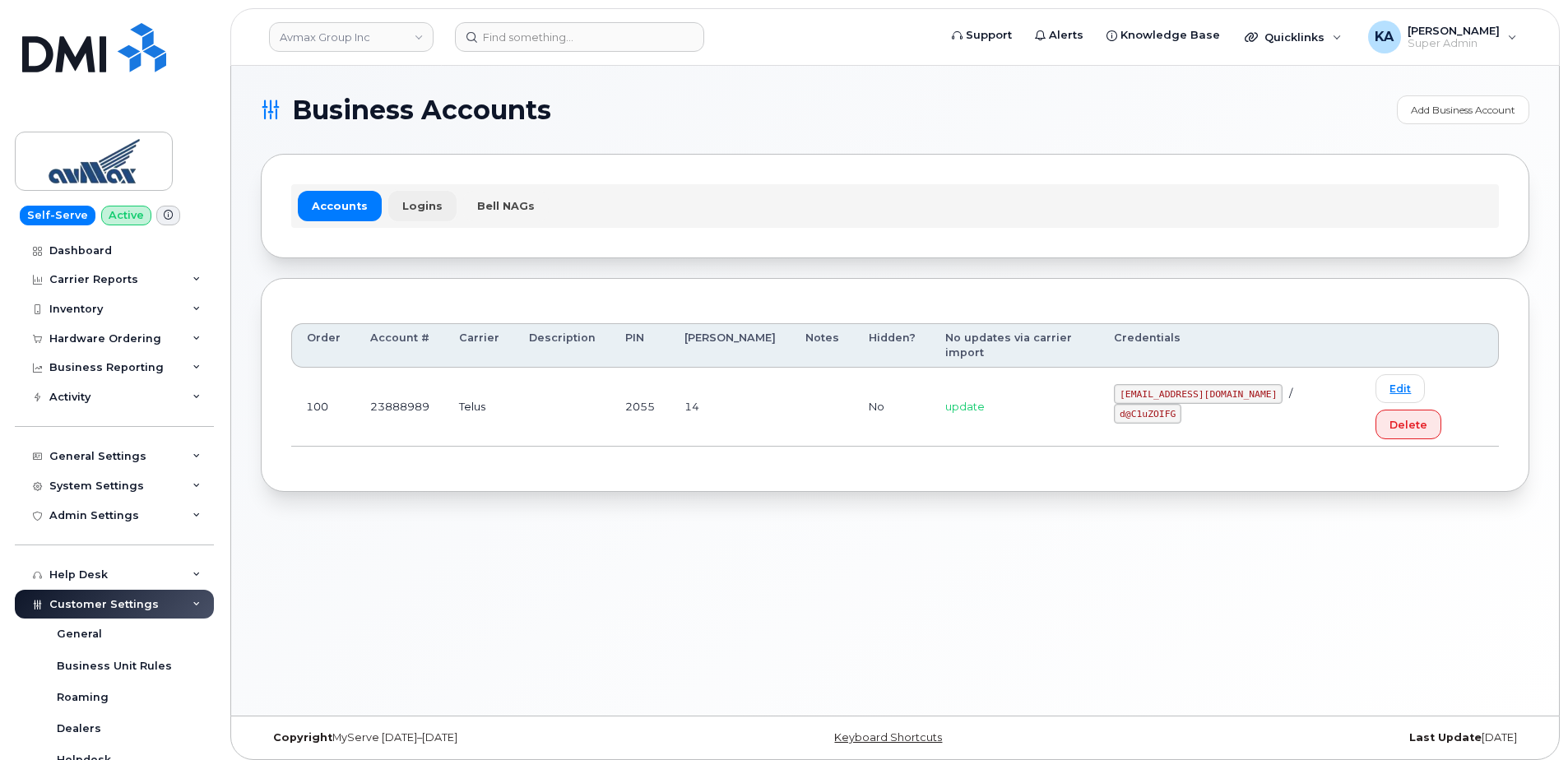
click at [414, 204] on link "Logins" at bounding box center [422, 205] width 68 height 30
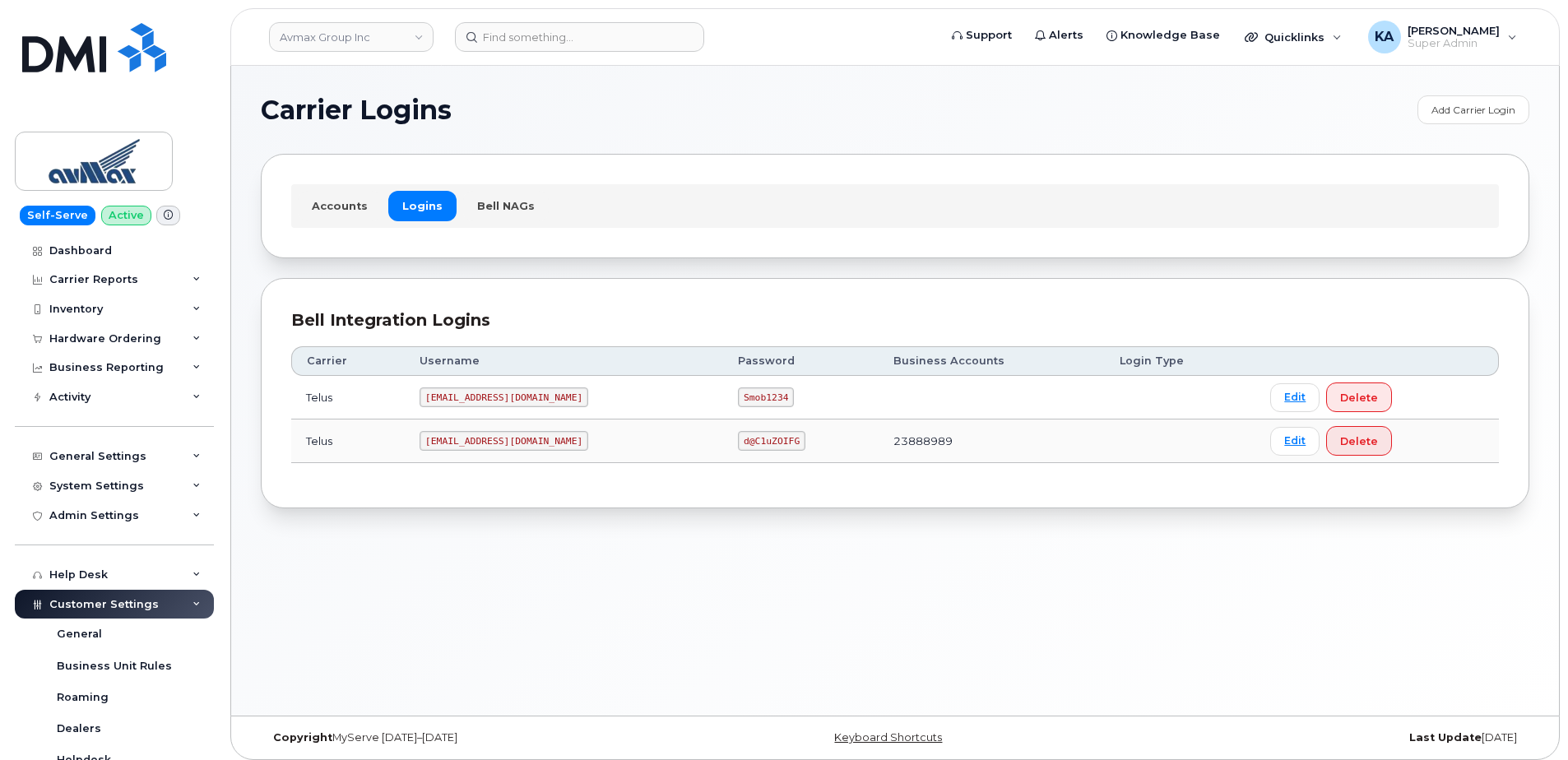
drag, startPoint x: 426, startPoint y: 443, endPoint x: 574, endPoint y: 443, distance: 148.0
click at [574, 443] on code "pinecliff@simplexmobility.com" at bounding box center [504, 441] width 169 height 20
drag, startPoint x: 574, startPoint y: 443, endPoint x: 541, endPoint y: 439, distance: 33.2
copy code "pinecliff@simplexmobility.com"
drag, startPoint x: 740, startPoint y: 439, endPoint x: 802, endPoint y: 440, distance: 62.0
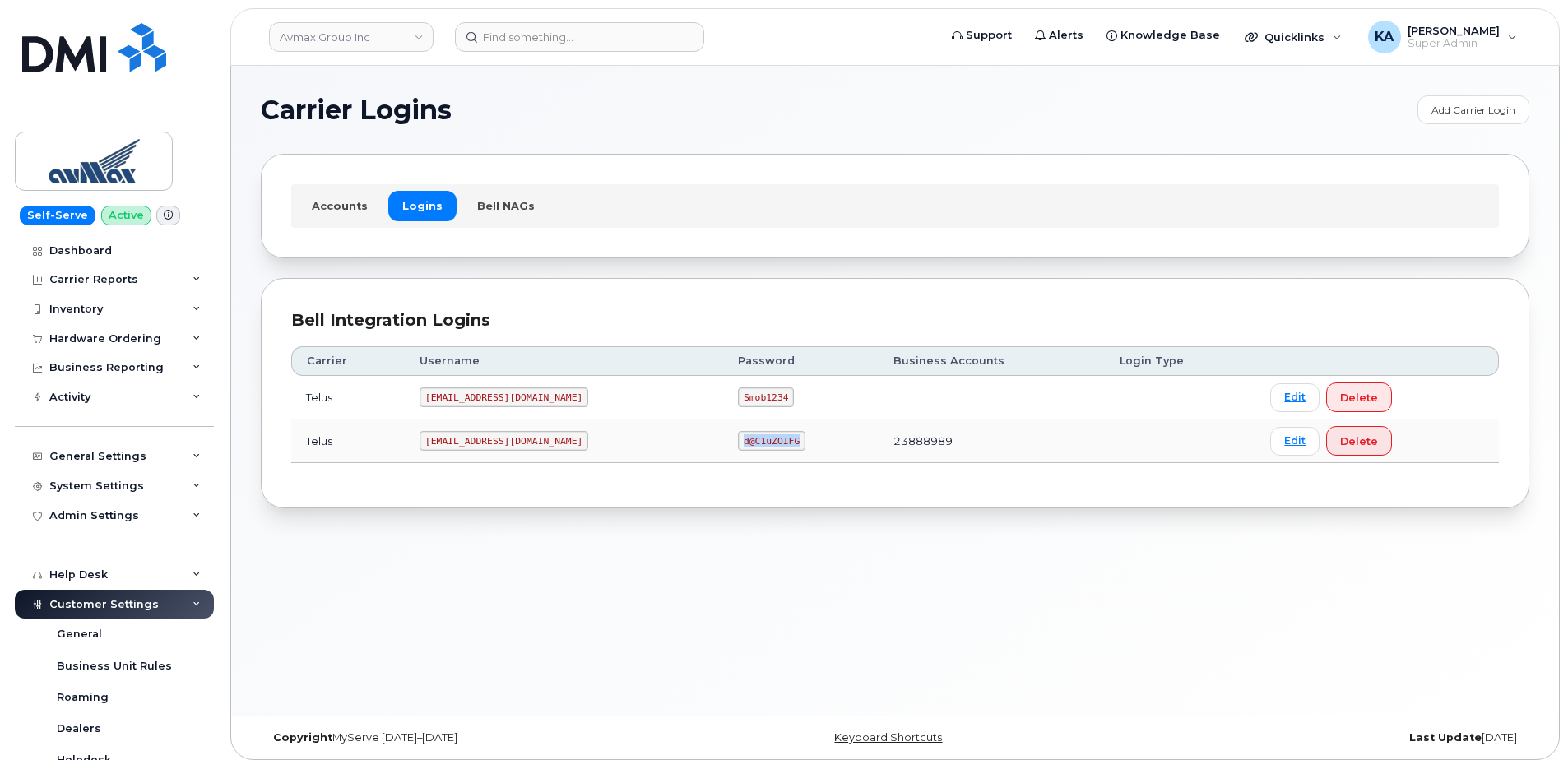
click at [802, 440] on td "d@C1uZOIFG" at bounding box center [800, 441] width 155 height 44
drag, startPoint x: 802, startPoint y: 440, endPoint x: 779, endPoint y: 440, distance: 23.0
copy code "d@C1uZOIFG"
drag, startPoint x: 424, startPoint y: 399, endPoint x: 518, endPoint y: 403, distance: 94.1
click at [518, 403] on code "avmaxbc@myserve.co" at bounding box center [504, 397] width 169 height 20
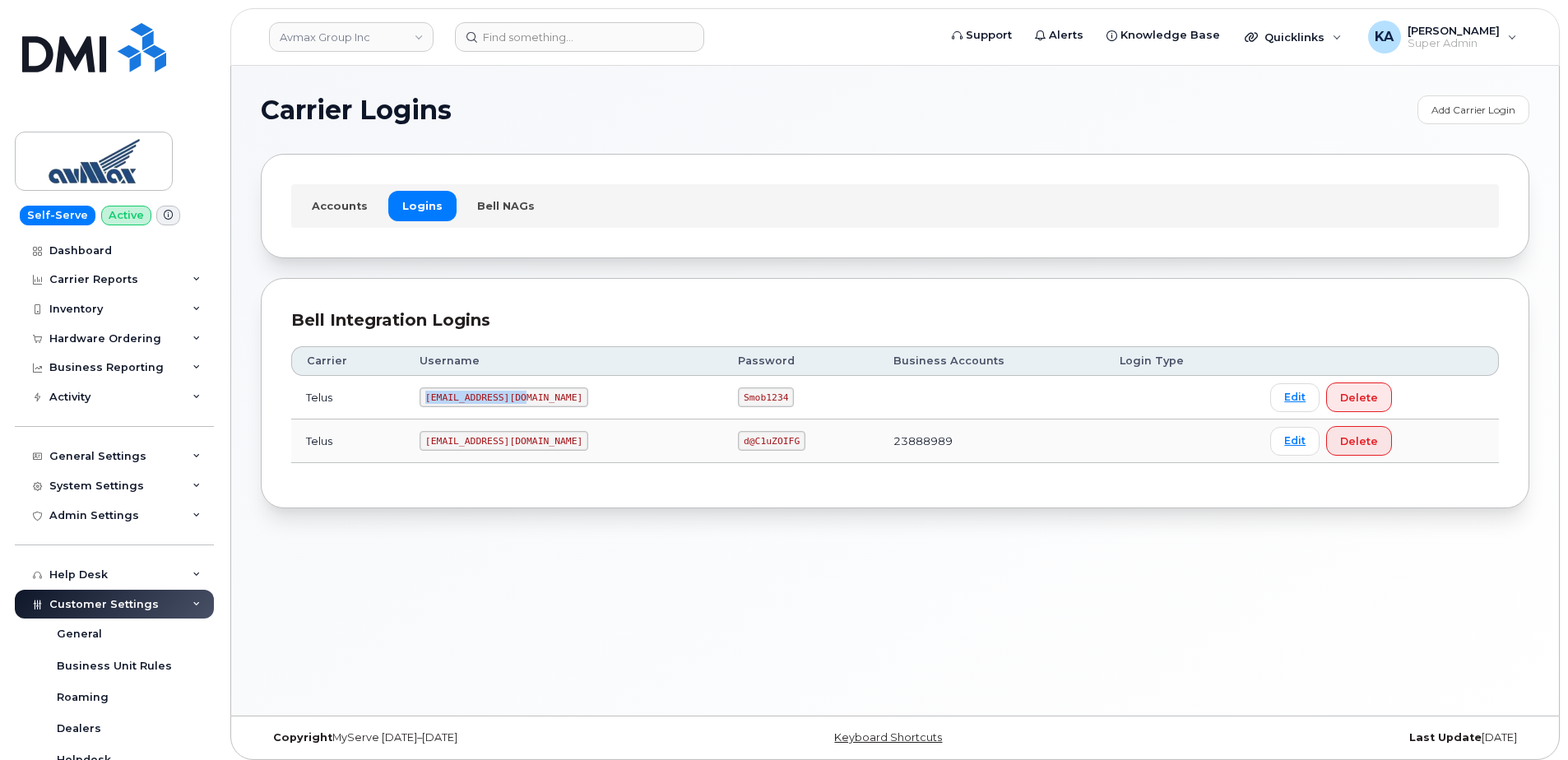
drag, startPoint x: 518, startPoint y: 403, endPoint x: 506, endPoint y: 400, distance: 12.4
copy code "avmaxbc@myserve.co"
drag, startPoint x: 743, startPoint y: 401, endPoint x: 785, endPoint y: 404, distance: 42.1
click at [785, 404] on code "Smob1234" at bounding box center [766, 397] width 56 height 20
drag, startPoint x: 785, startPoint y: 404, endPoint x: 771, endPoint y: 397, distance: 15.7
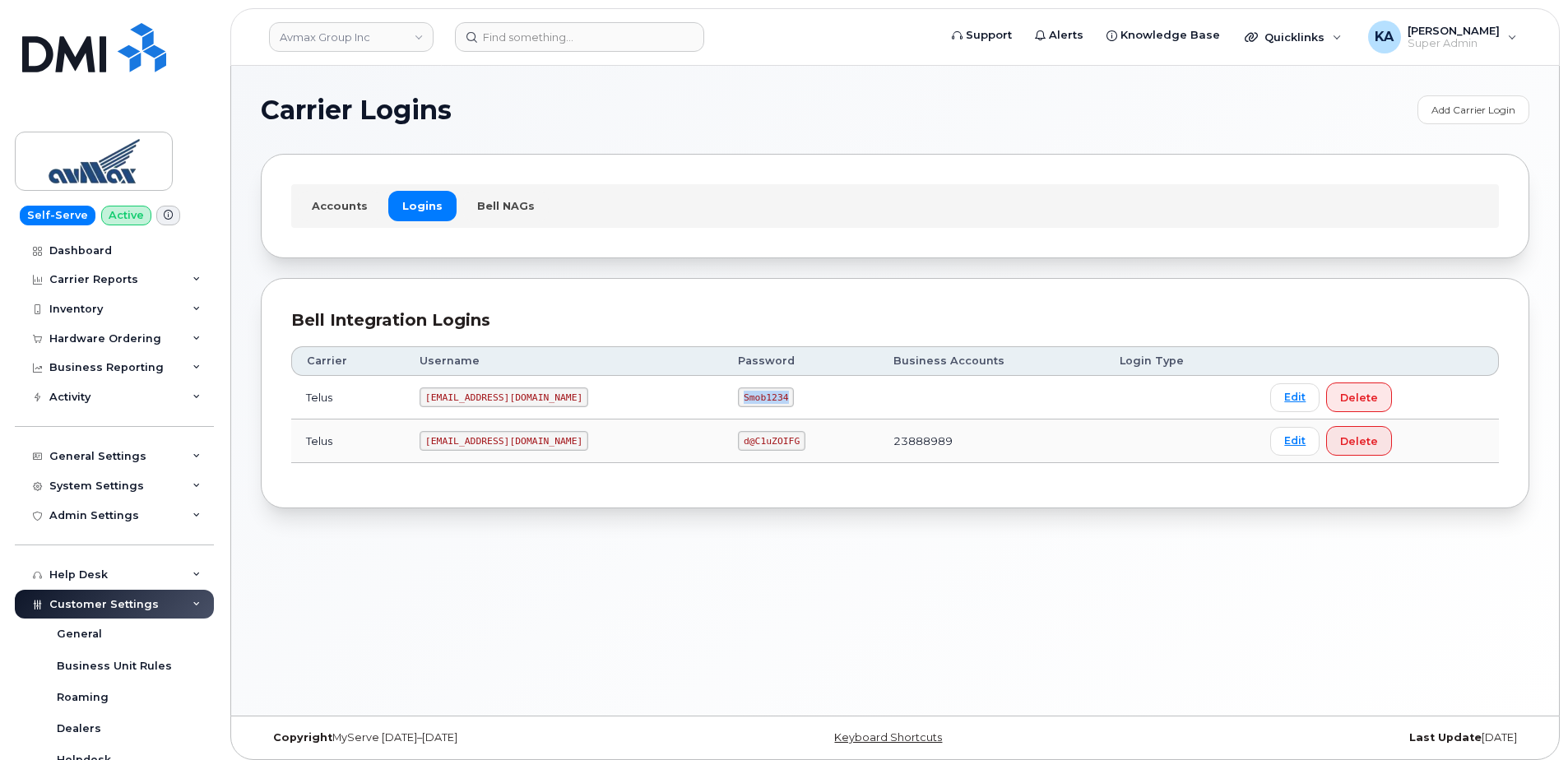
copy code "Smob1234"
